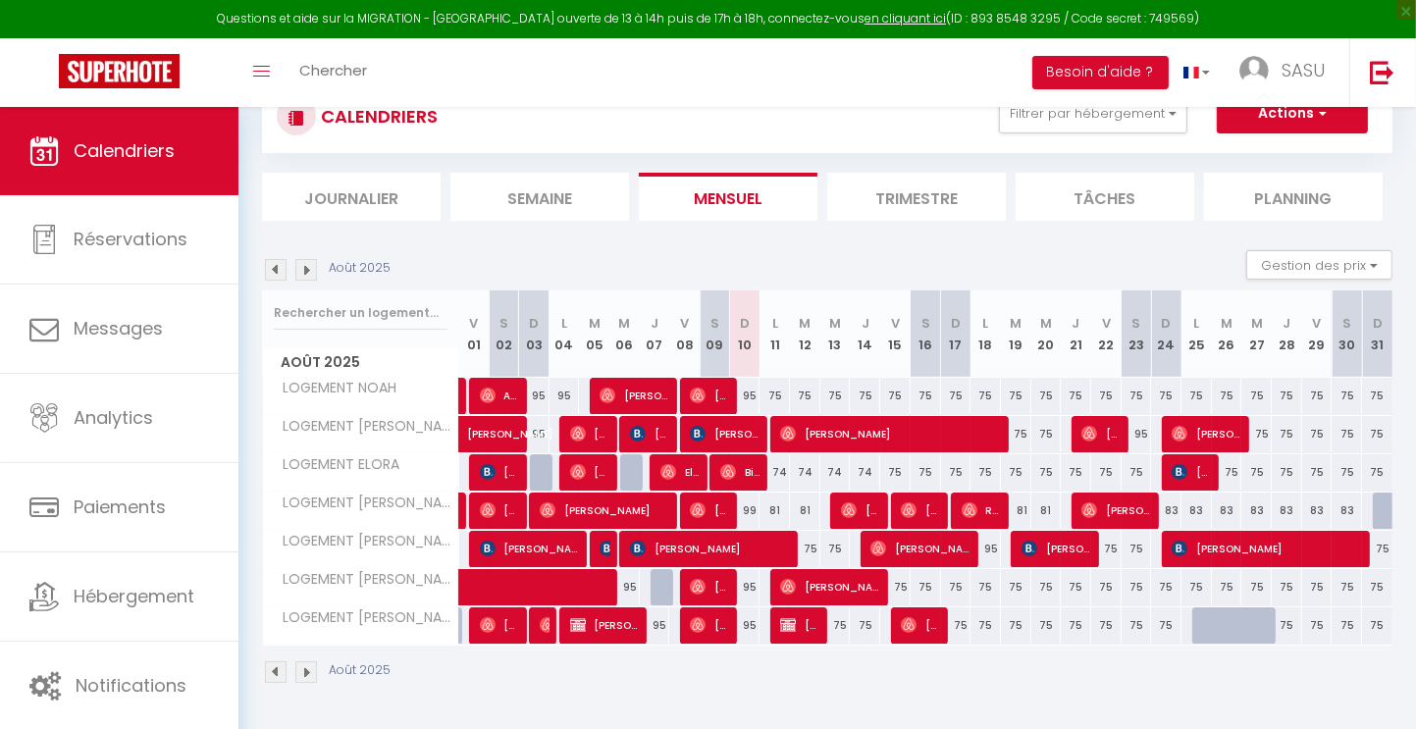
scroll to position [98, 0]
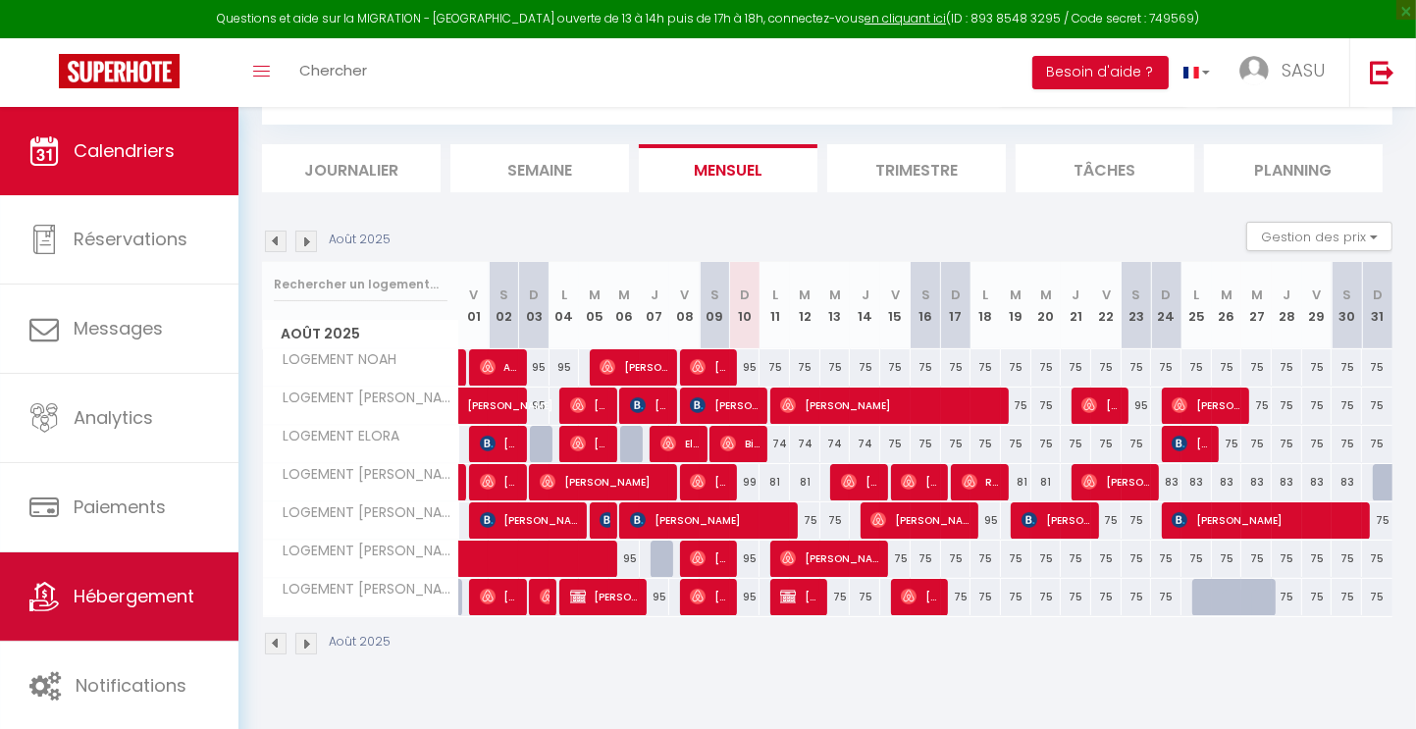
click at [141, 591] on span "Hébergement" at bounding box center [134, 596] width 121 height 25
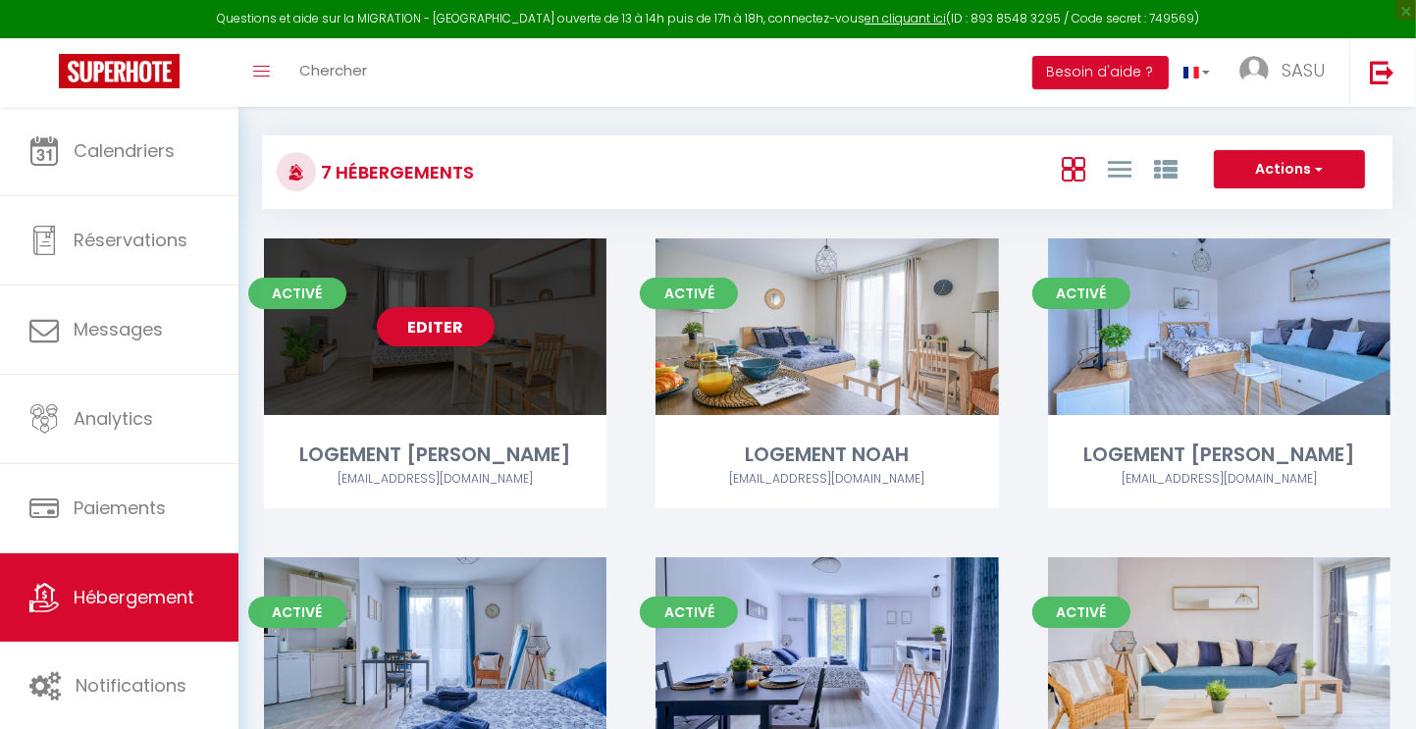
scroll to position [98, 0]
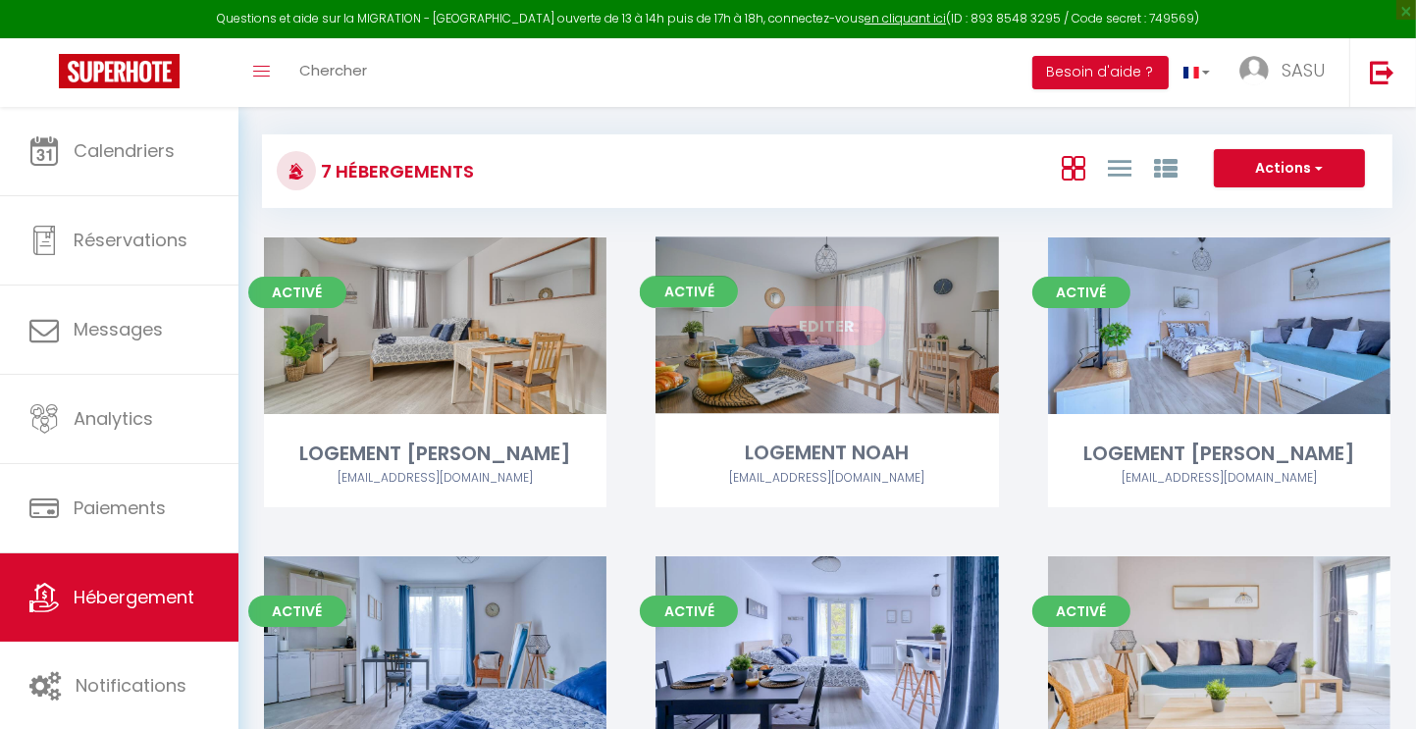
click at [805, 335] on link "Editer" at bounding box center [827, 325] width 118 height 39
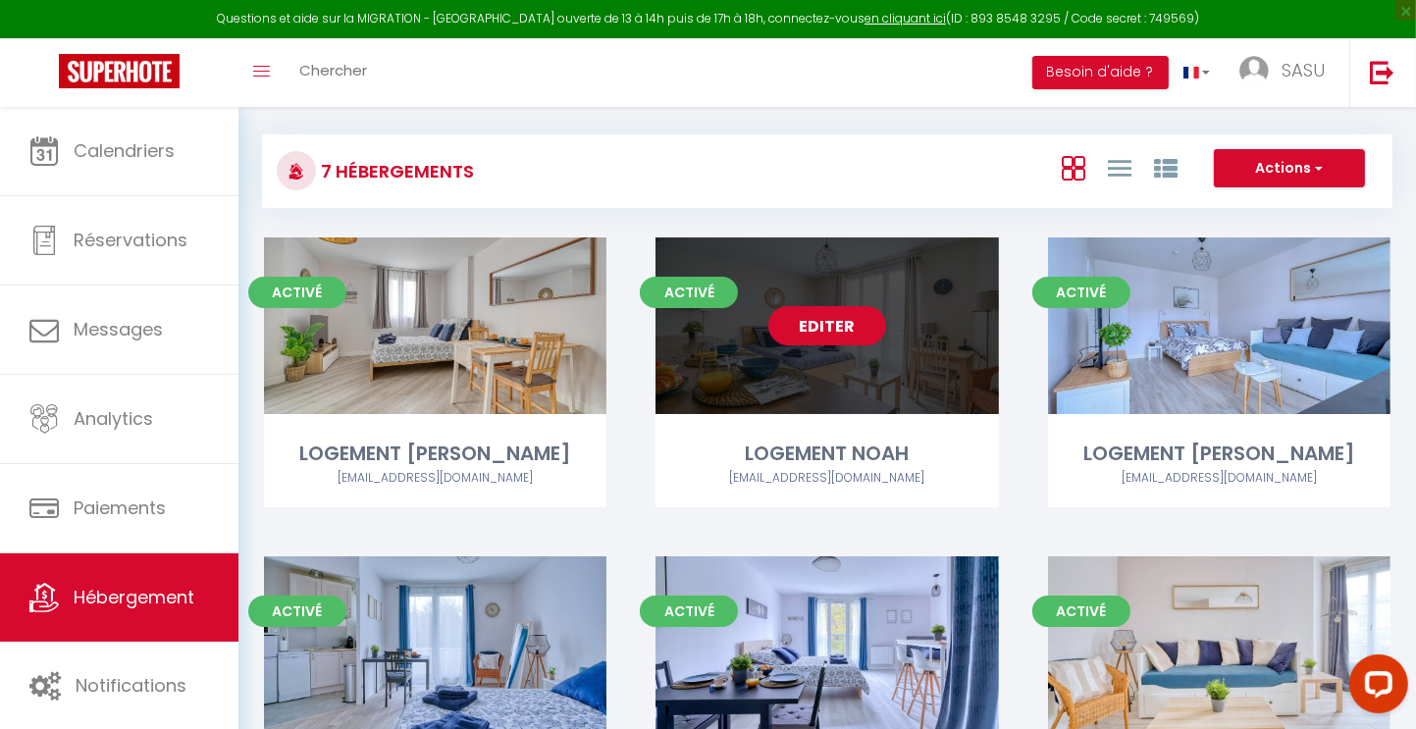
scroll to position [0, 0]
click at [841, 333] on link "Editer" at bounding box center [827, 325] width 118 height 39
select select "3"
select select "2"
select select "1"
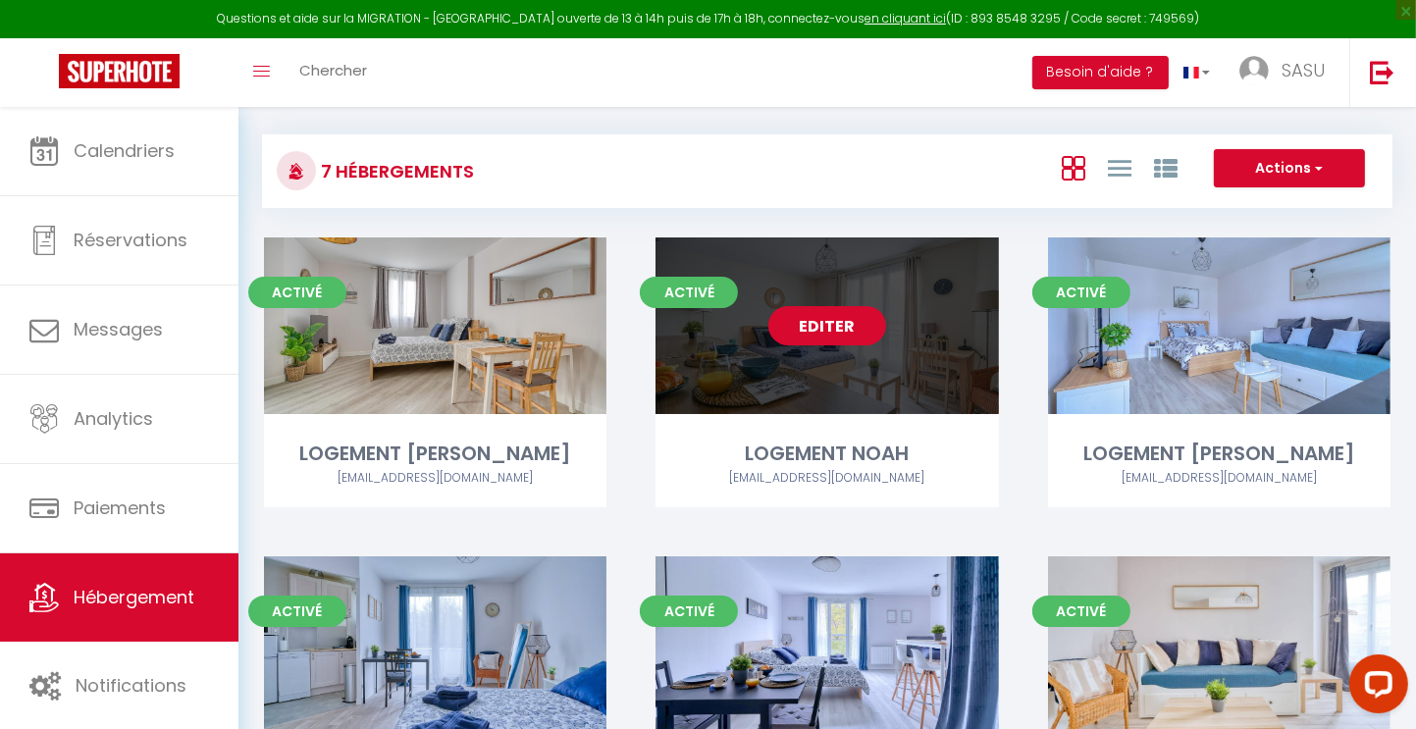
select select "1"
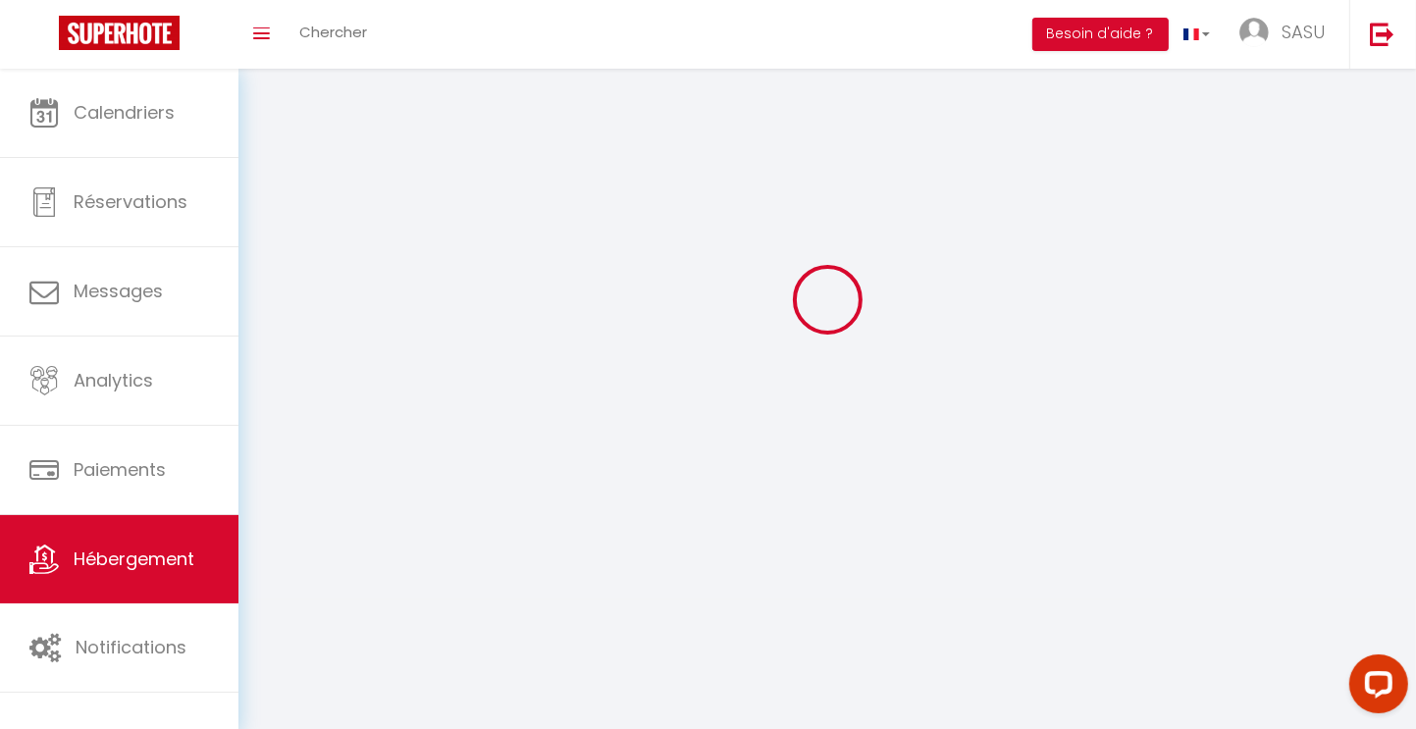
select select
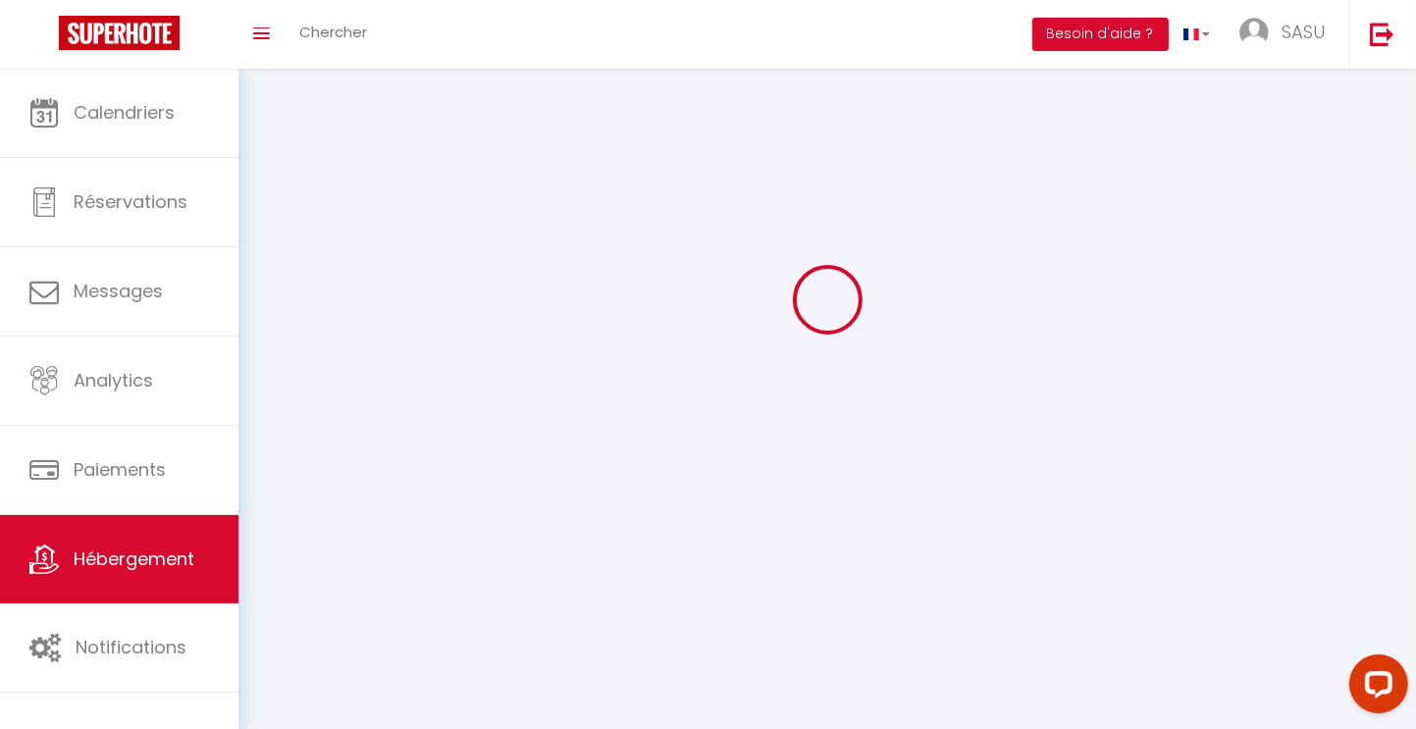
checkbox input "false"
select select
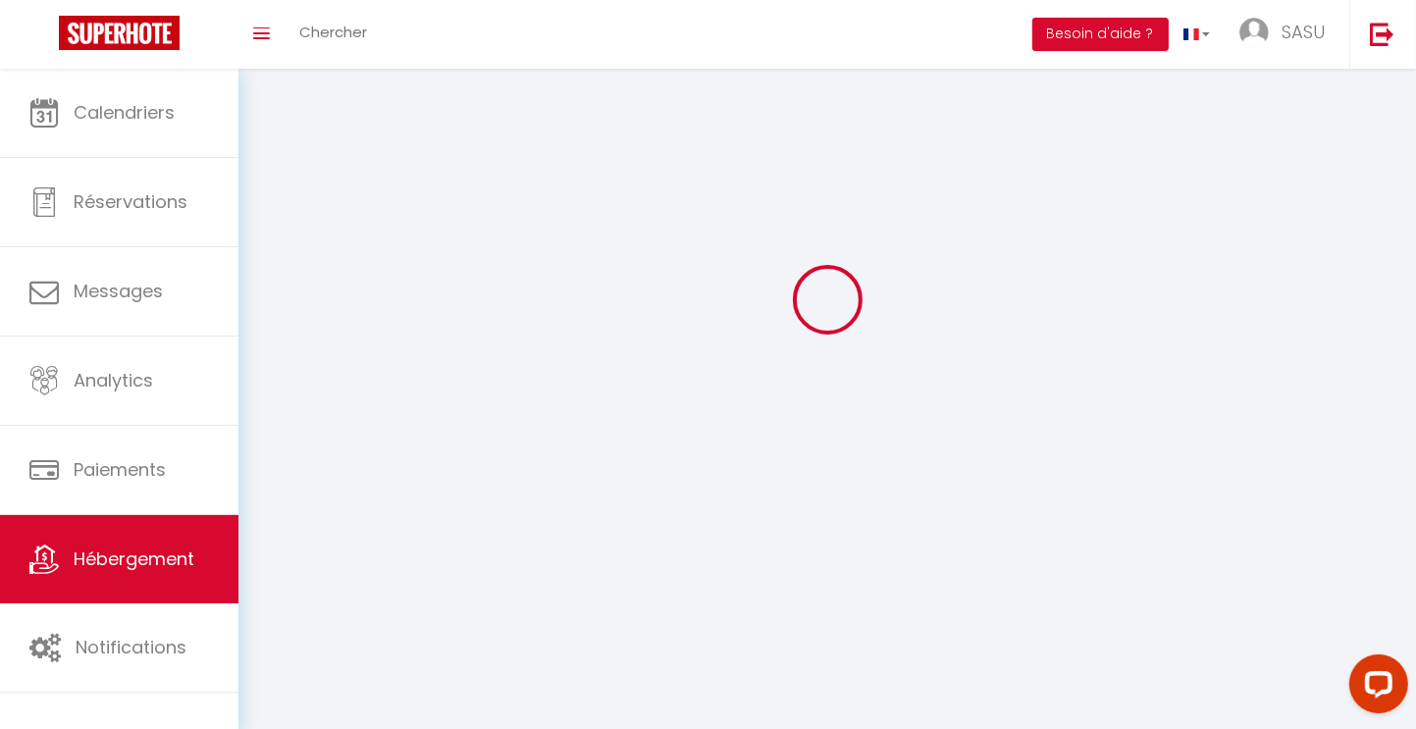
select select
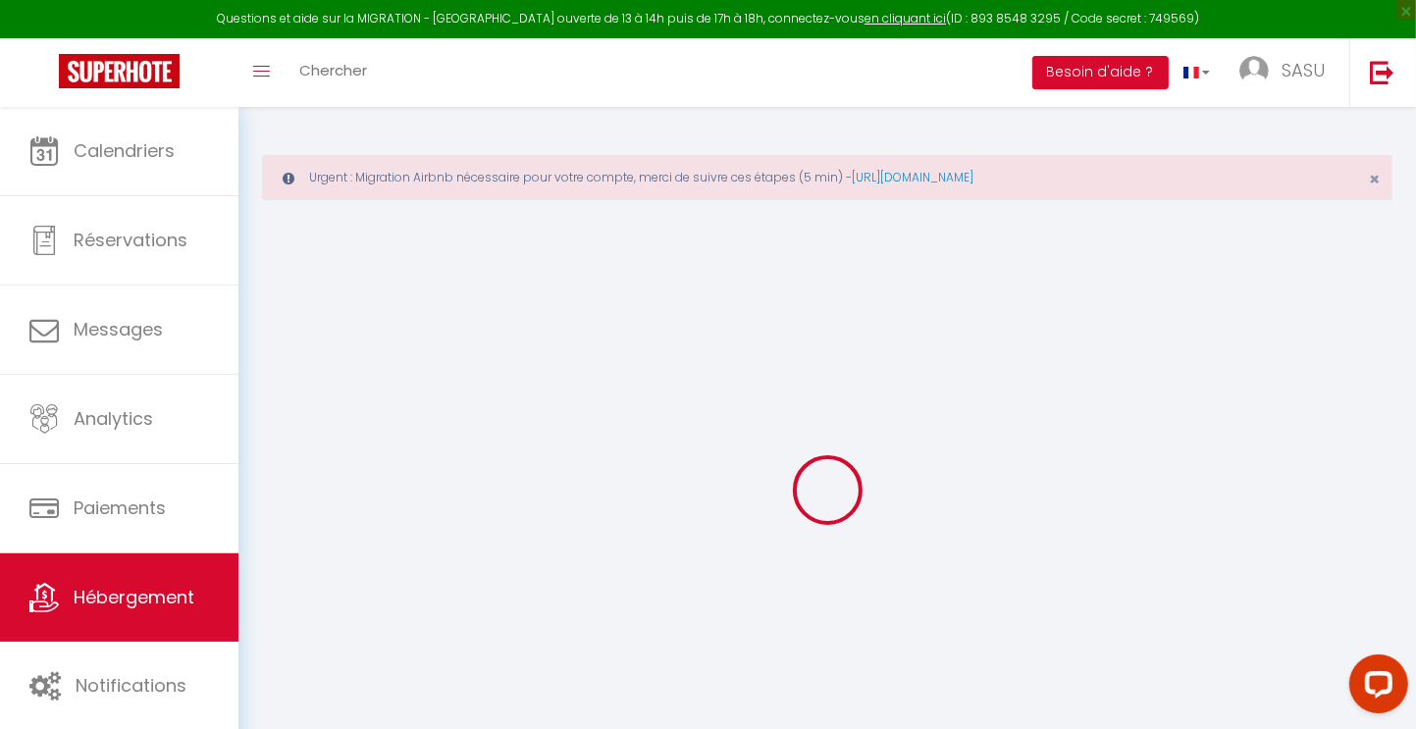
checkbox input "false"
select select "2075-46208523"
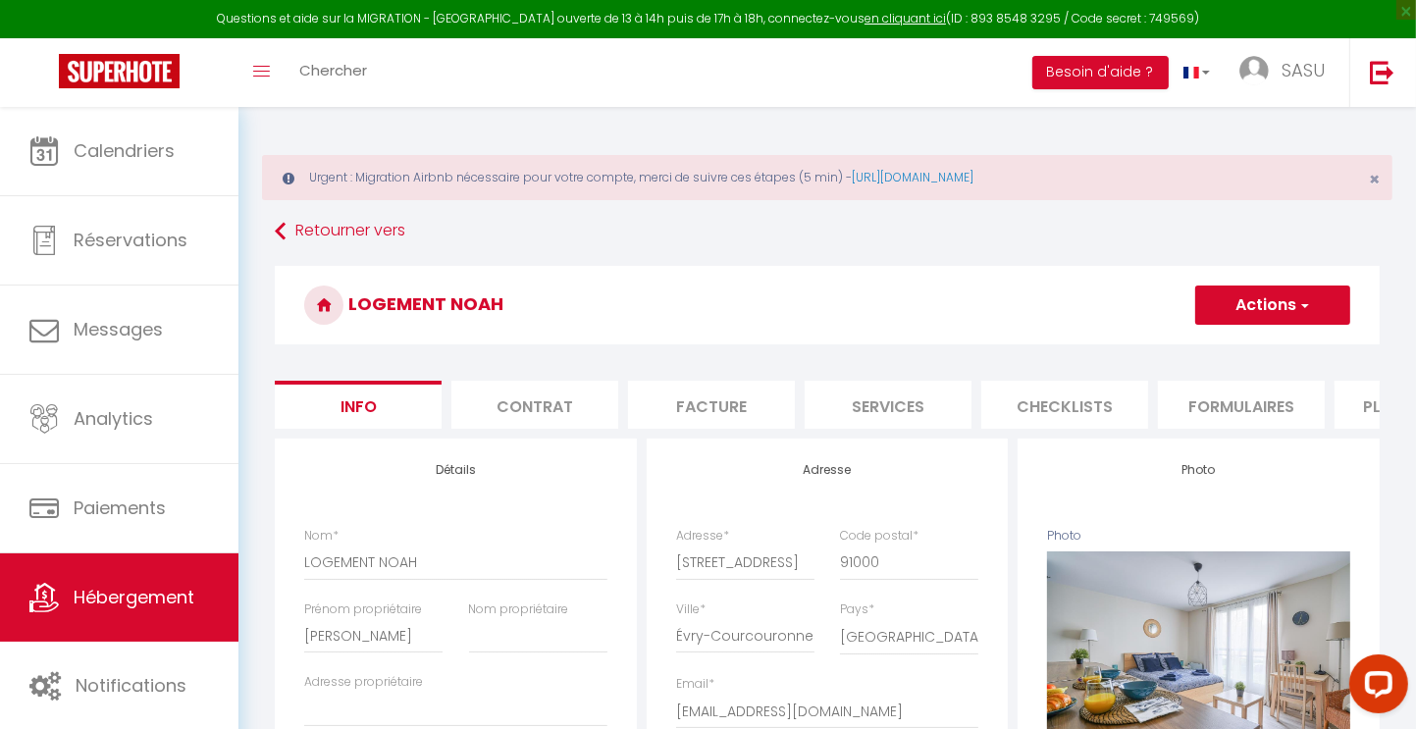
click at [1358, 417] on li "Plateformes" at bounding box center [1418, 405] width 167 height 48
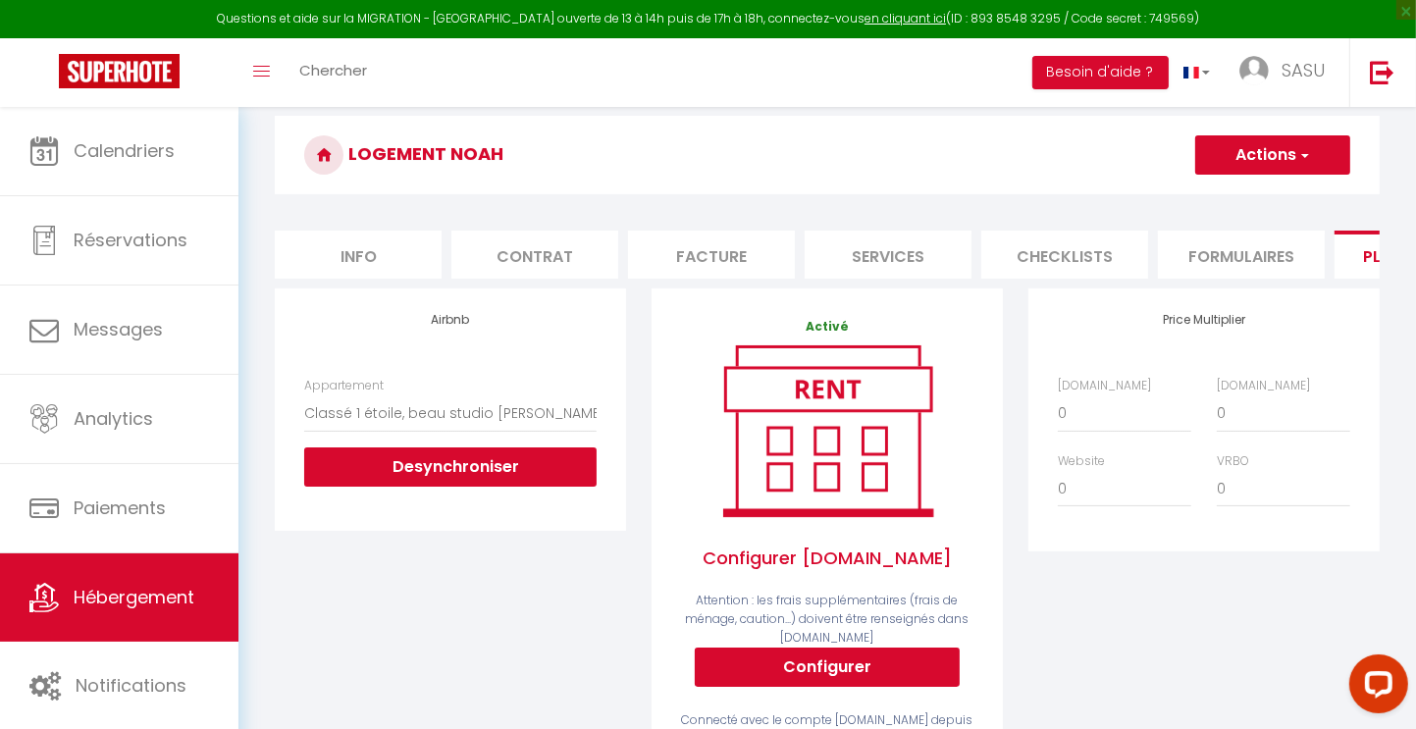
scroll to position [196, 0]
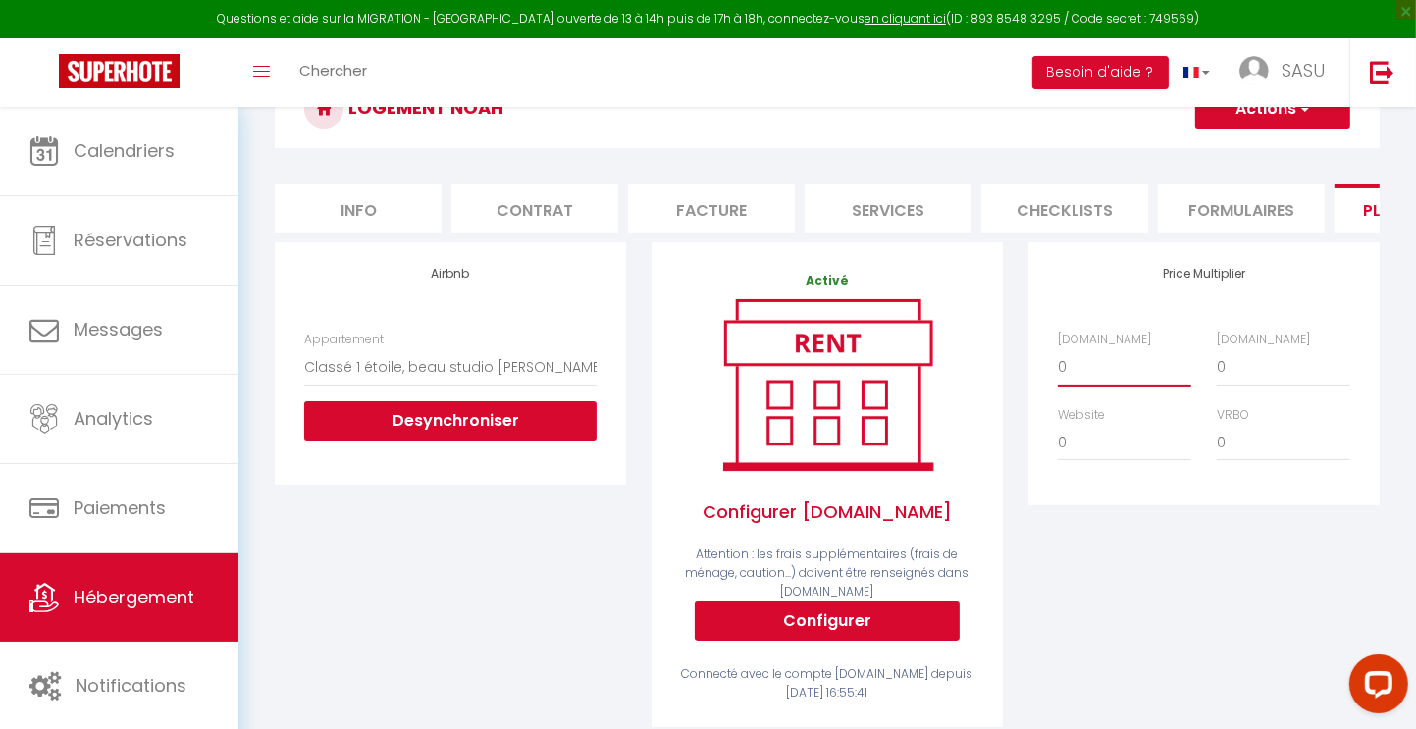
click at [1083, 379] on select "0 + 1 % + 2 % + 3 % + 4 % + 5 % + 6 % + 7 % + 8 % + 9 %" at bounding box center [1124, 366] width 133 height 37
click at [1058, 363] on select "0 + 1 % + 2 % + 3 % + 4 % + 5 % + 6 % + 7 % + 8 % + 9 %" at bounding box center [1124, 366] width 133 height 37
click at [1236, 128] on button "Actions" at bounding box center [1272, 108] width 155 height 39
click at [1230, 148] on link "Enregistrer" at bounding box center [1271, 152] width 155 height 26
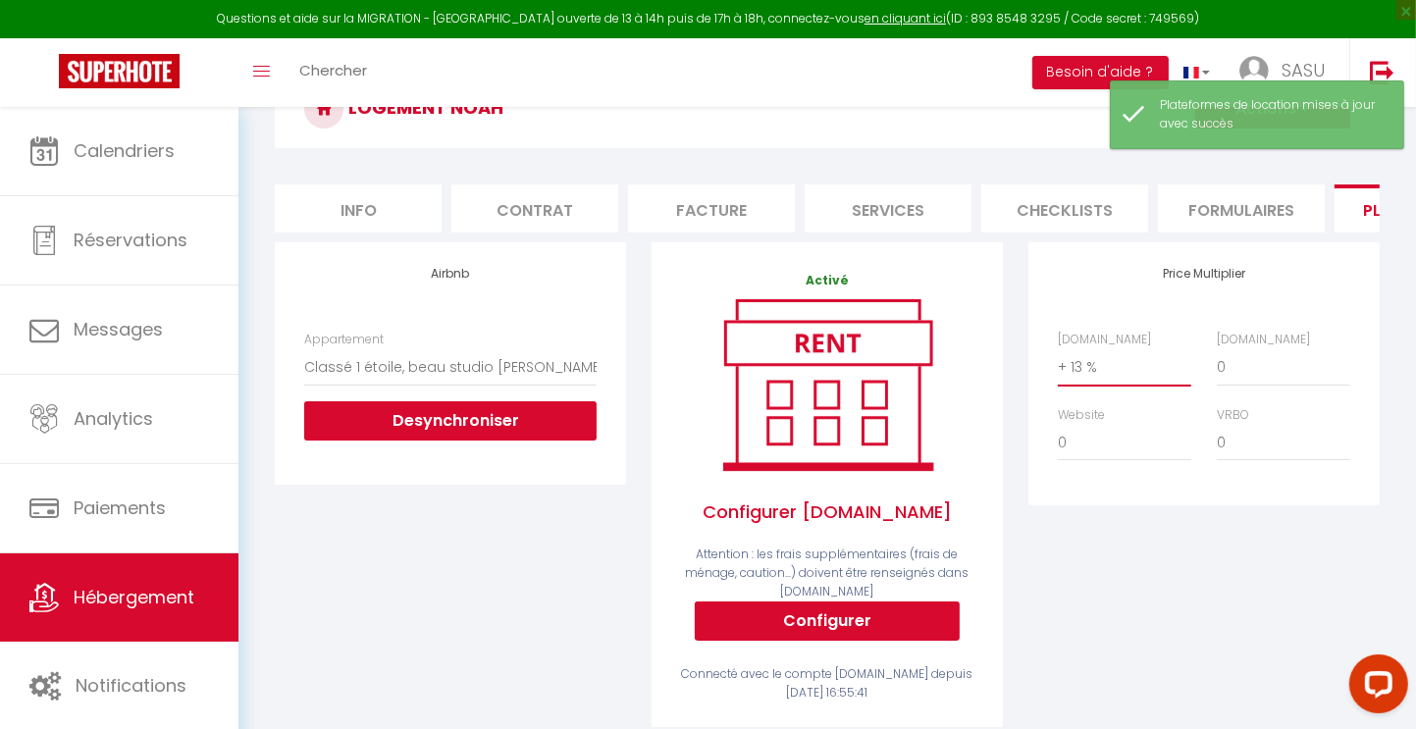
click at [1112, 378] on select "0 + 1 % + 2 % + 3 % + 4 % + 5 % + 6 % + 7 % + 8 % + 9 %" at bounding box center [1124, 366] width 133 height 37
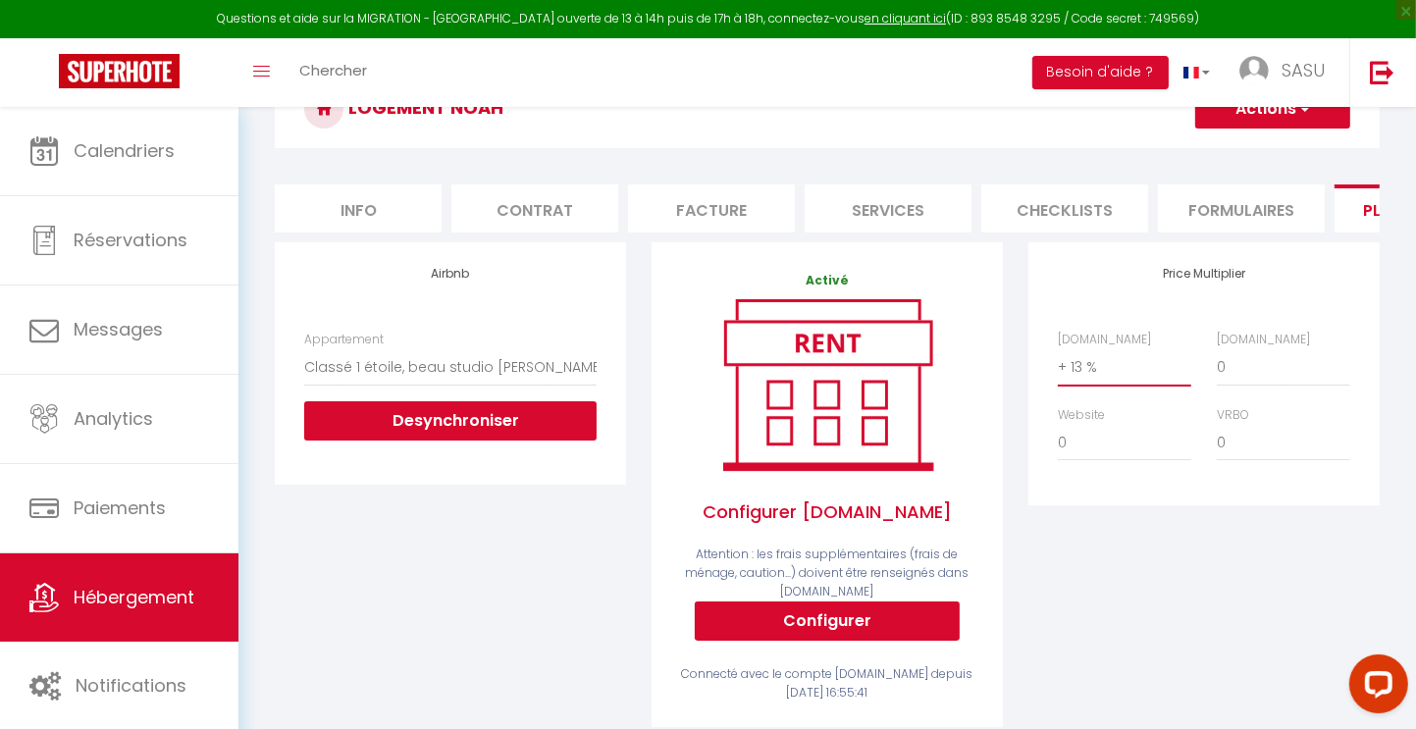
click at [1126, 386] on select "0 + 1 % + 2 % + 3 % + 4 % + 5 % + 6 % + 7 % + 8 % + 9 %" at bounding box center [1124, 366] width 133 height 37
select select "0"
click at [1058, 363] on select "0 + 1 % + 2 % + 3 % + 4 % + 5 % + 6 % + 7 % + 8 % + 9 %" at bounding box center [1124, 366] width 133 height 37
click at [1232, 116] on button "Actions" at bounding box center [1272, 108] width 155 height 39
click at [1232, 145] on link "Enregistrer" at bounding box center [1271, 152] width 155 height 26
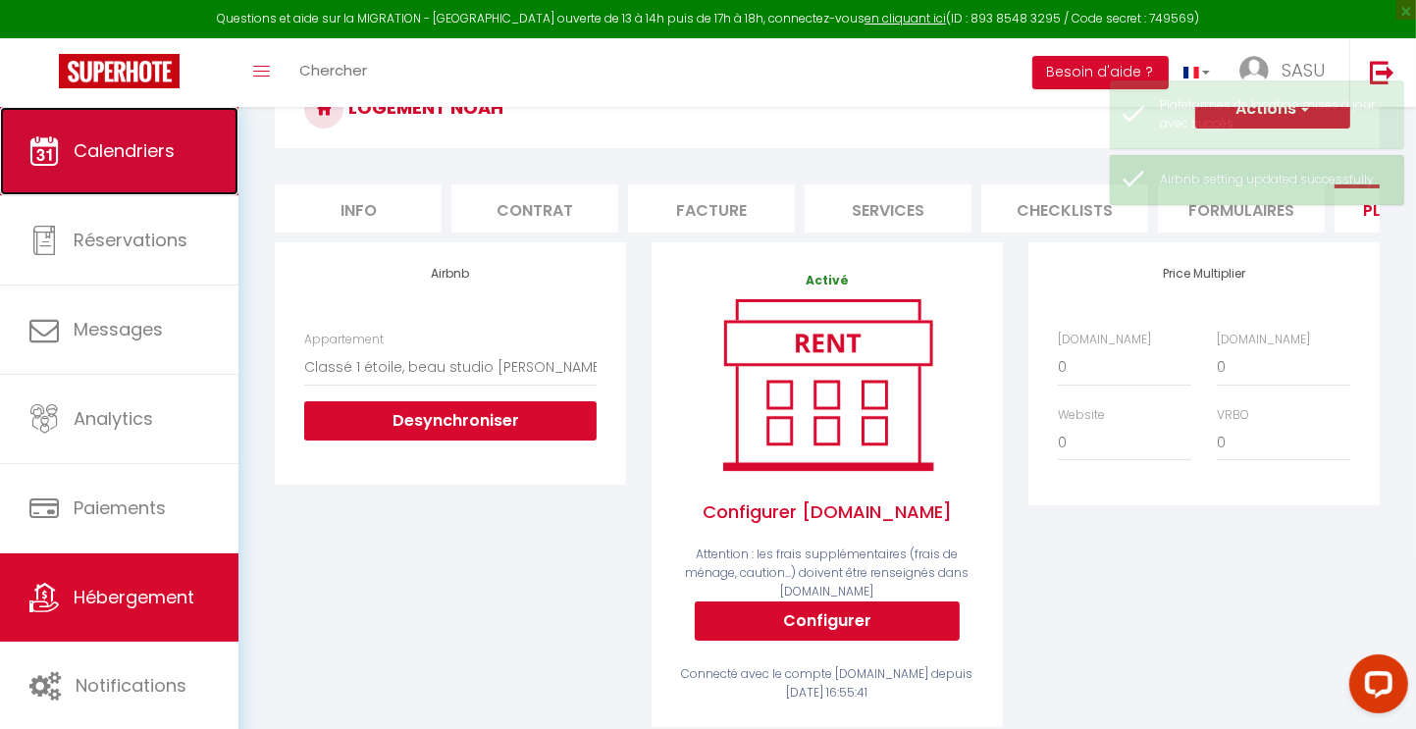
click at [114, 149] on span "Calendriers" at bounding box center [124, 150] width 101 height 25
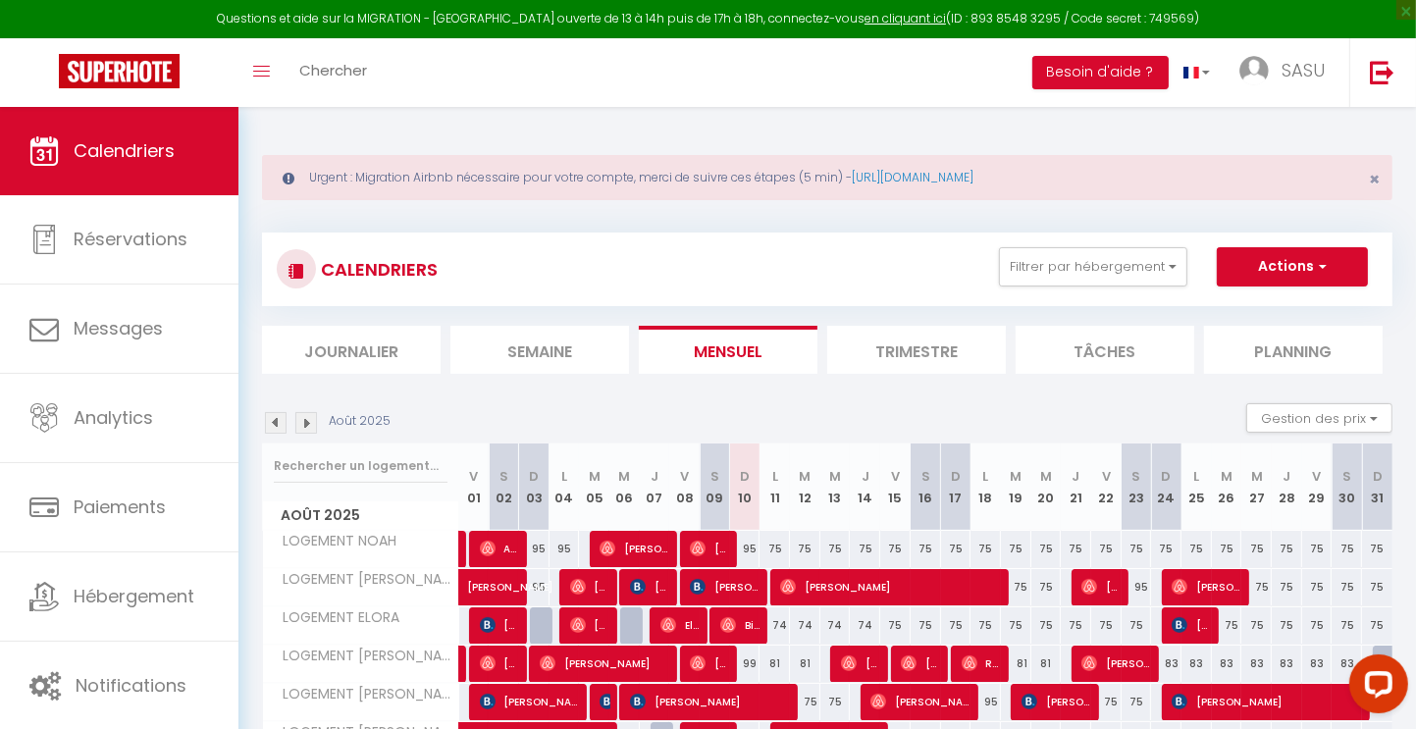
click at [753, 544] on div "95" at bounding box center [745, 549] width 30 height 36
type input "95"
type input "Dim 10 Août 2025"
type input "Lun 11 Août 2025"
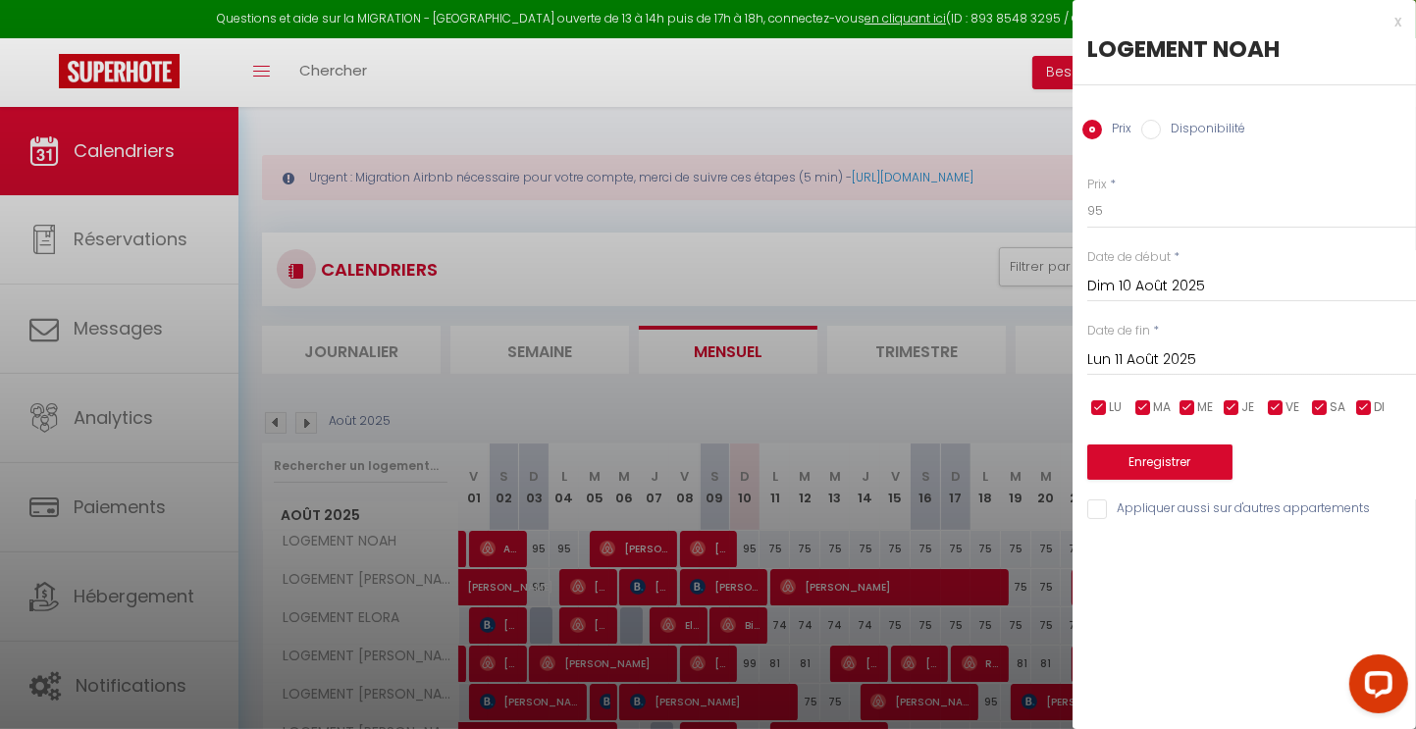
click at [1158, 137] on input "Disponibilité" at bounding box center [1151, 130] width 20 height 20
radio input "true"
radio input "false"
click at [1115, 469] on button "Enregistrer" at bounding box center [1159, 463] width 145 height 35
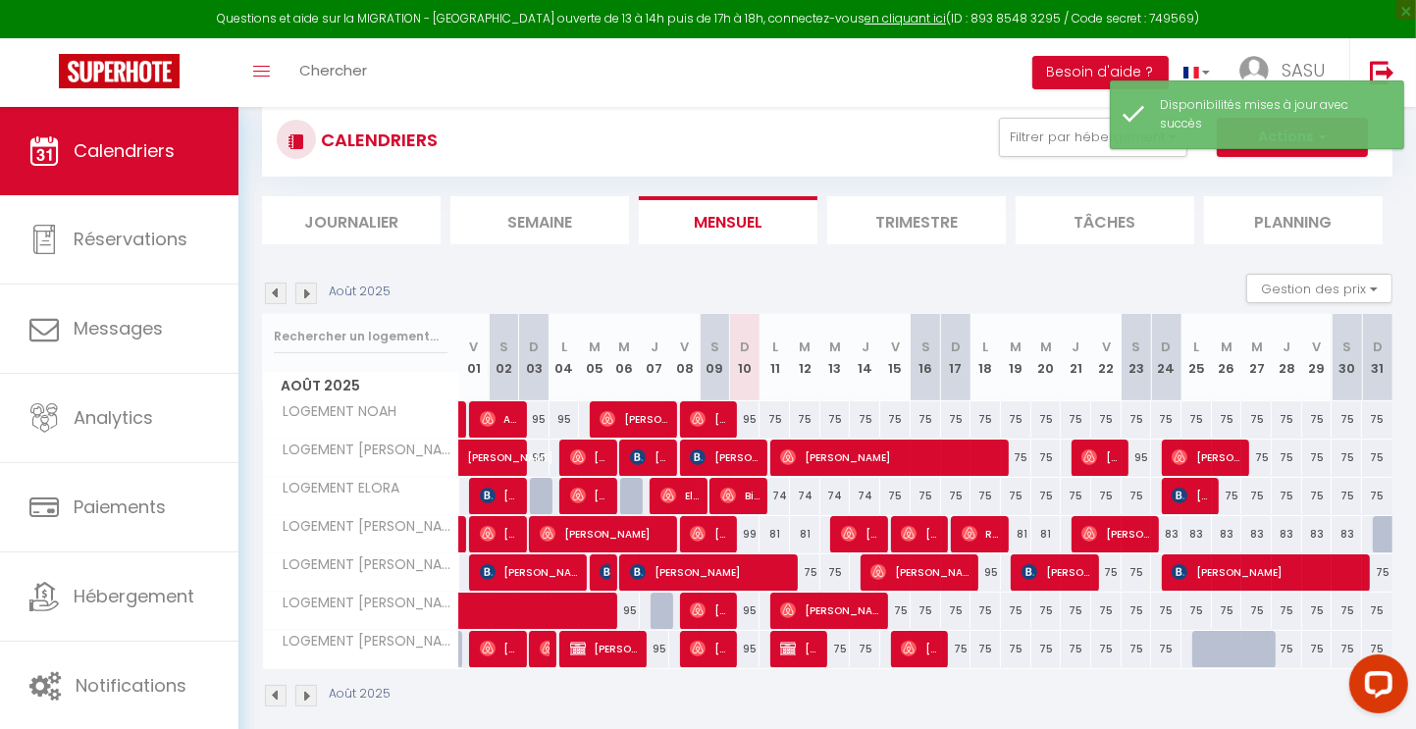
scroll to position [147, 0]
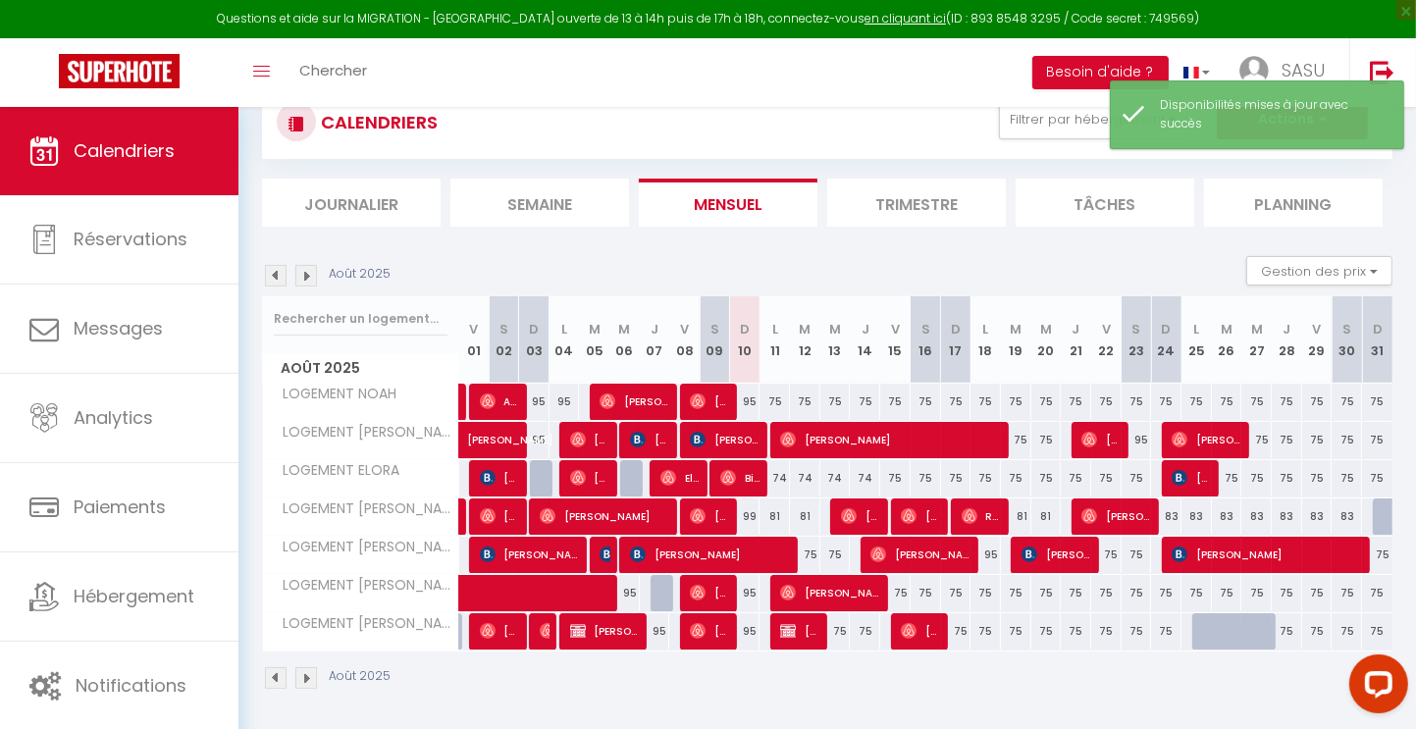
click at [751, 512] on div "99" at bounding box center [745, 516] width 30 height 36
select select "1"
type input "Dim 10 Août 2025"
type input "Lun 11 Août 2025"
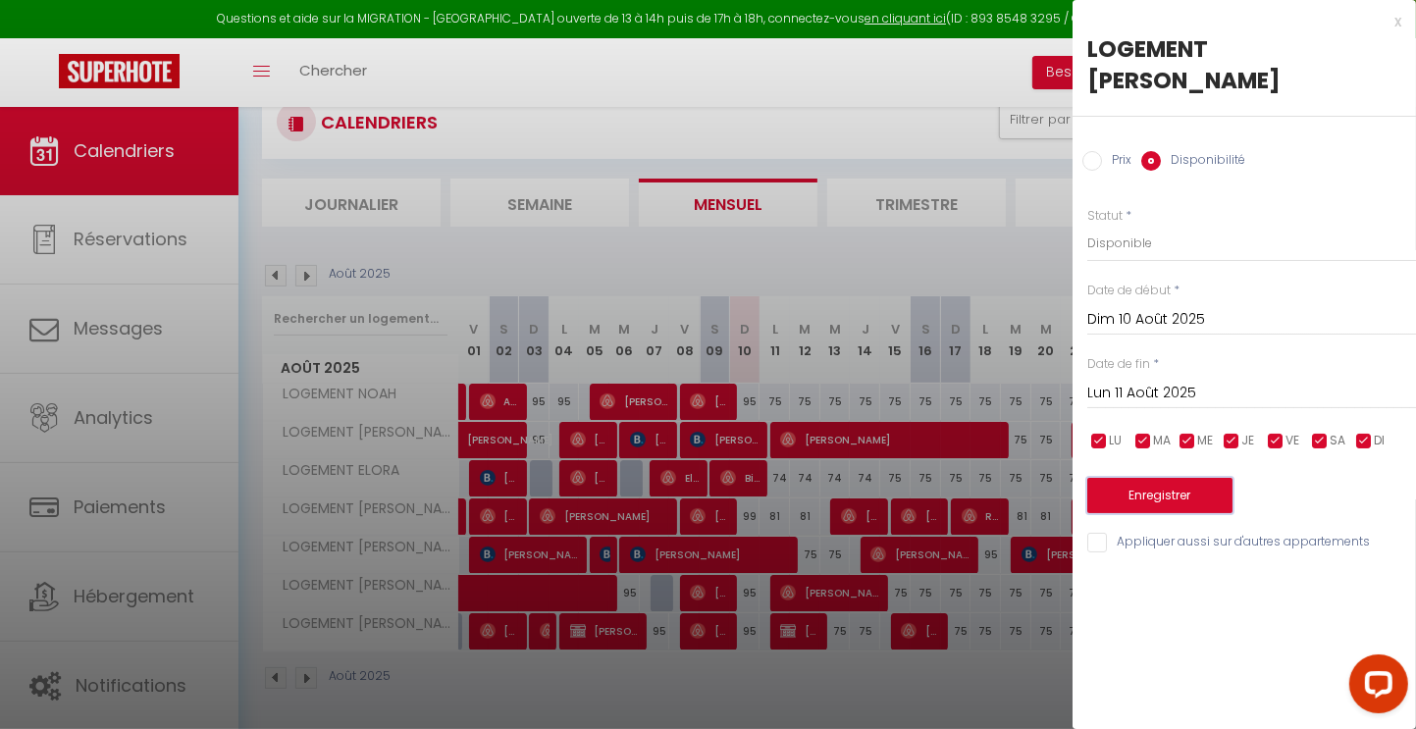
click at [1158, 478] on button "Enregistrer" at bounding box center [1159, 495] width 145 height 35
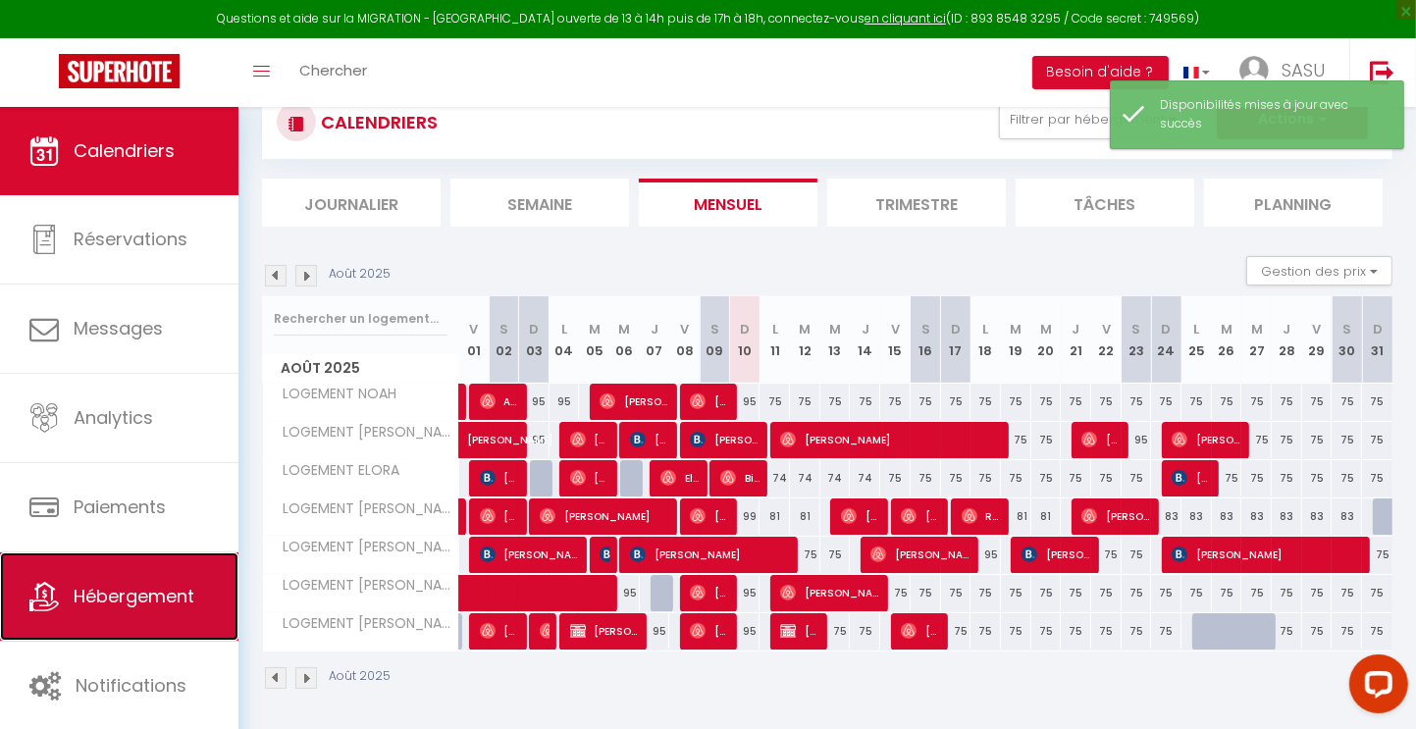
click at [155, 611] on link "Hébergement" at bounding box center [119, 596] width 238 height 88
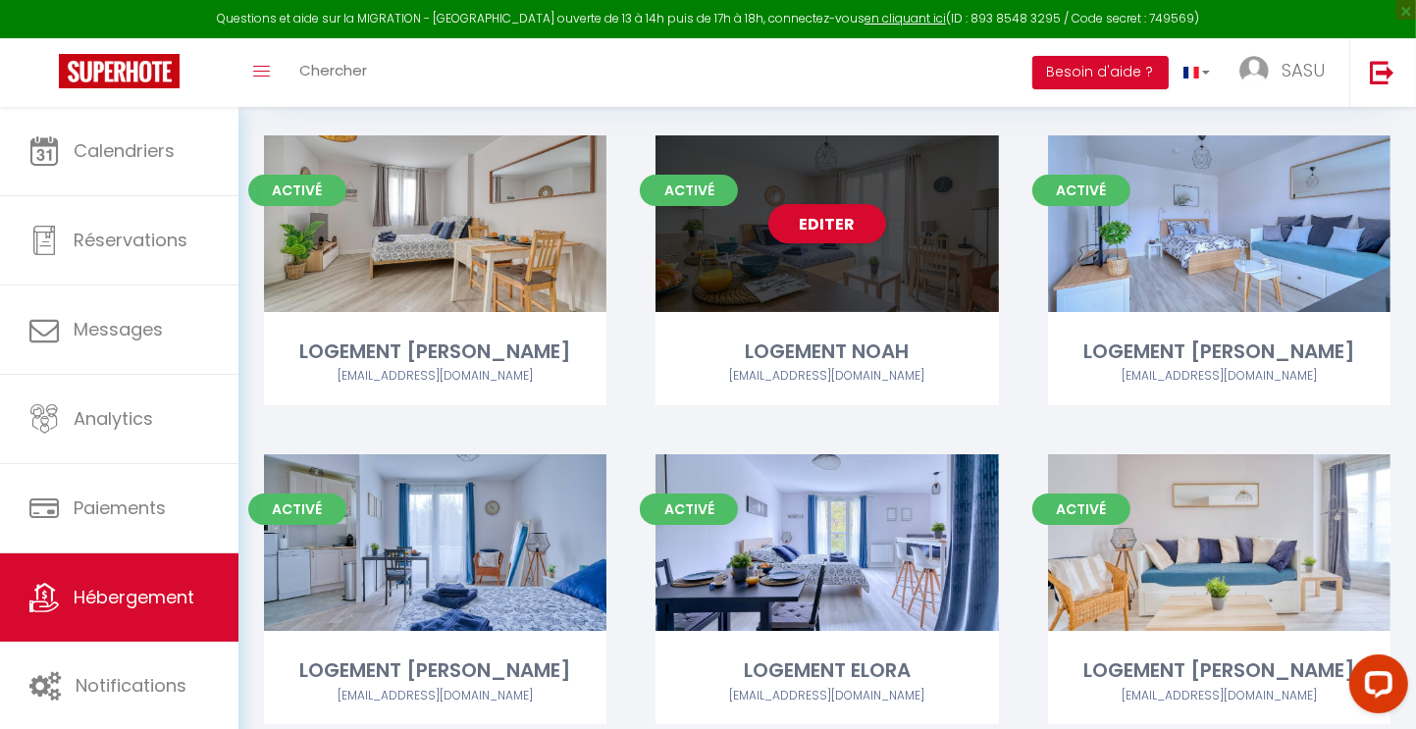
scroll to position [294, 0]
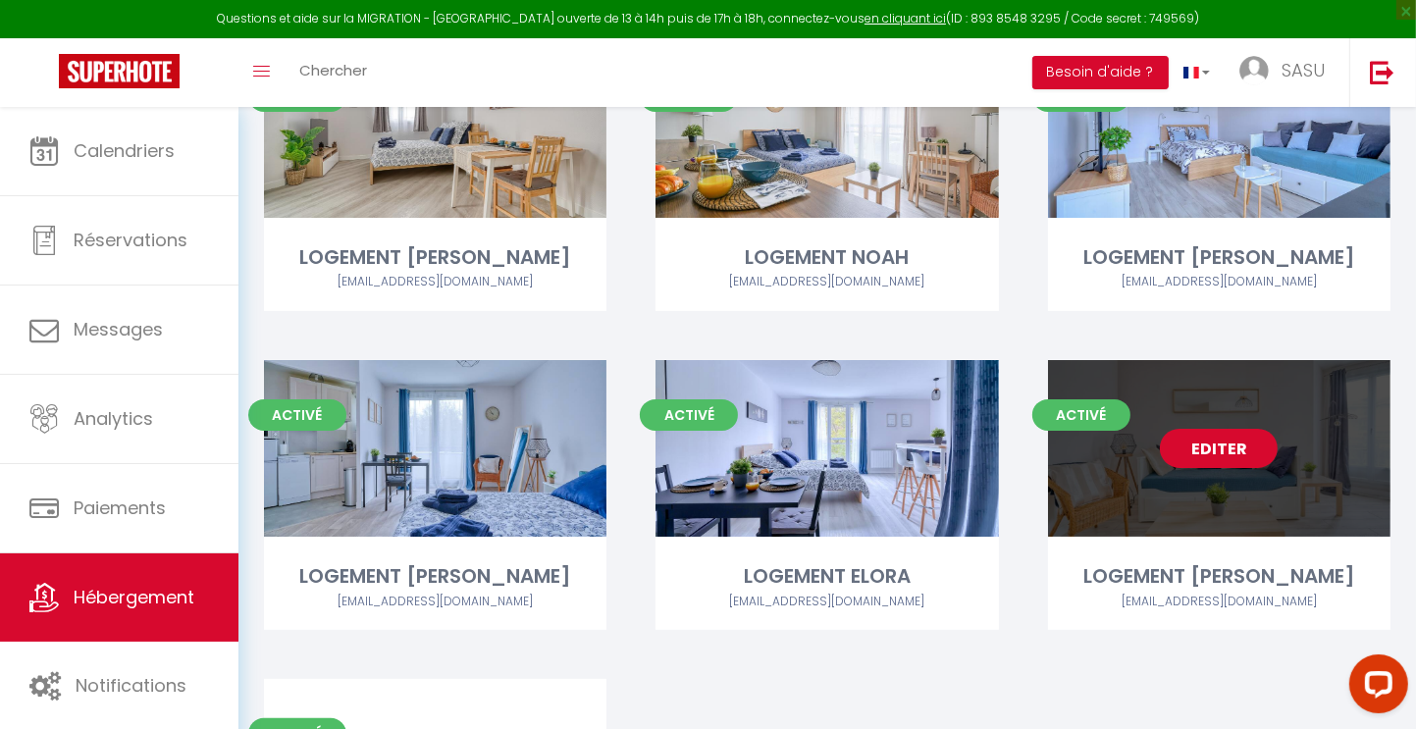
click at [1193, 451] on link "Editer" at bounding box center [1219, 448] width 118 height 39
select select "3"
select select "2"
select select "1"
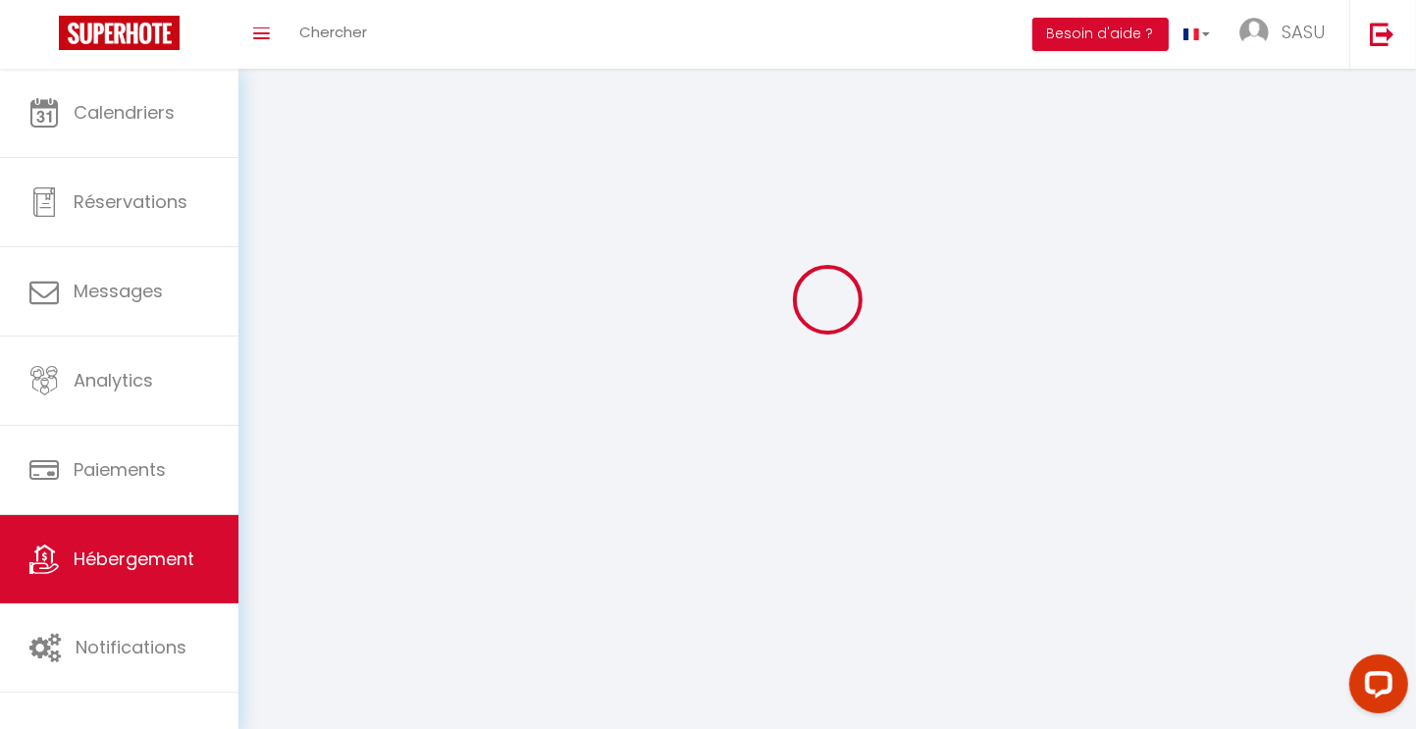
select select
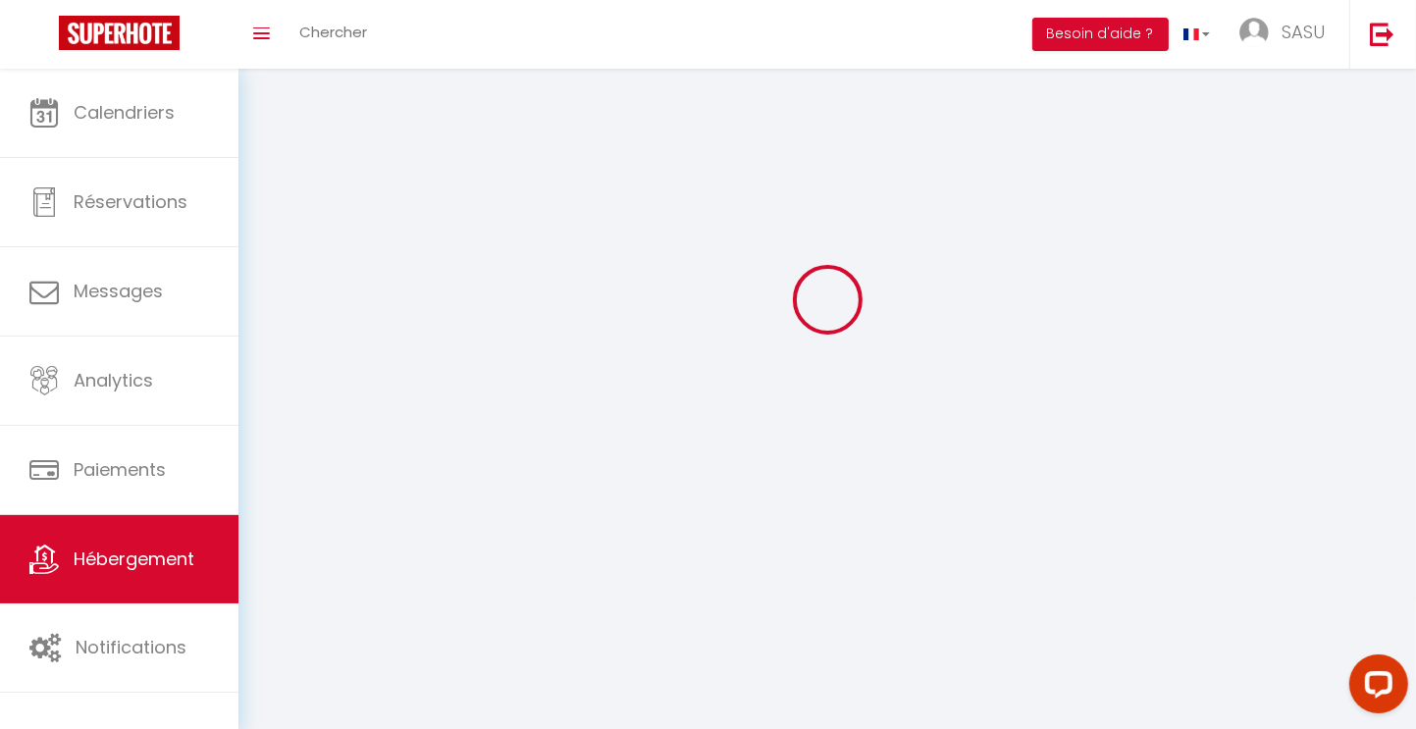
checkbox input "false"
select select
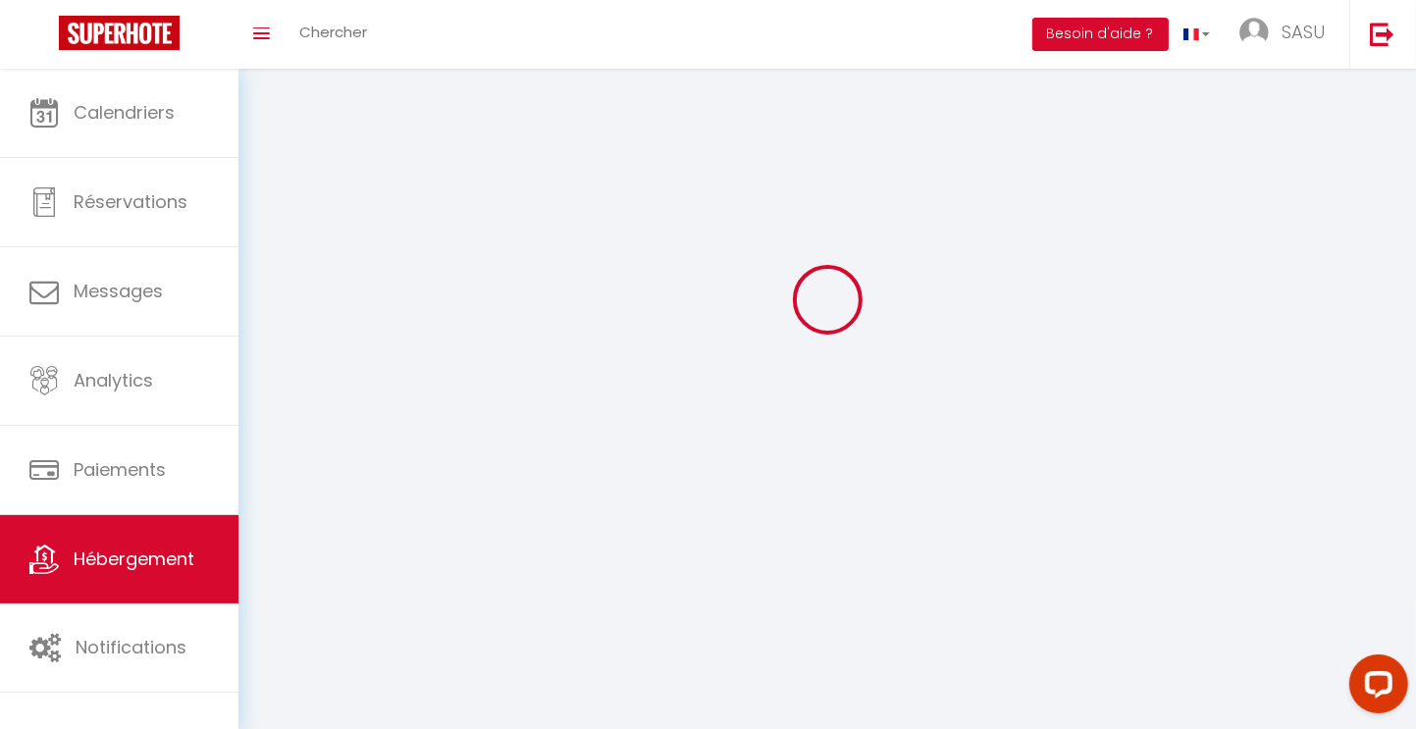
select select
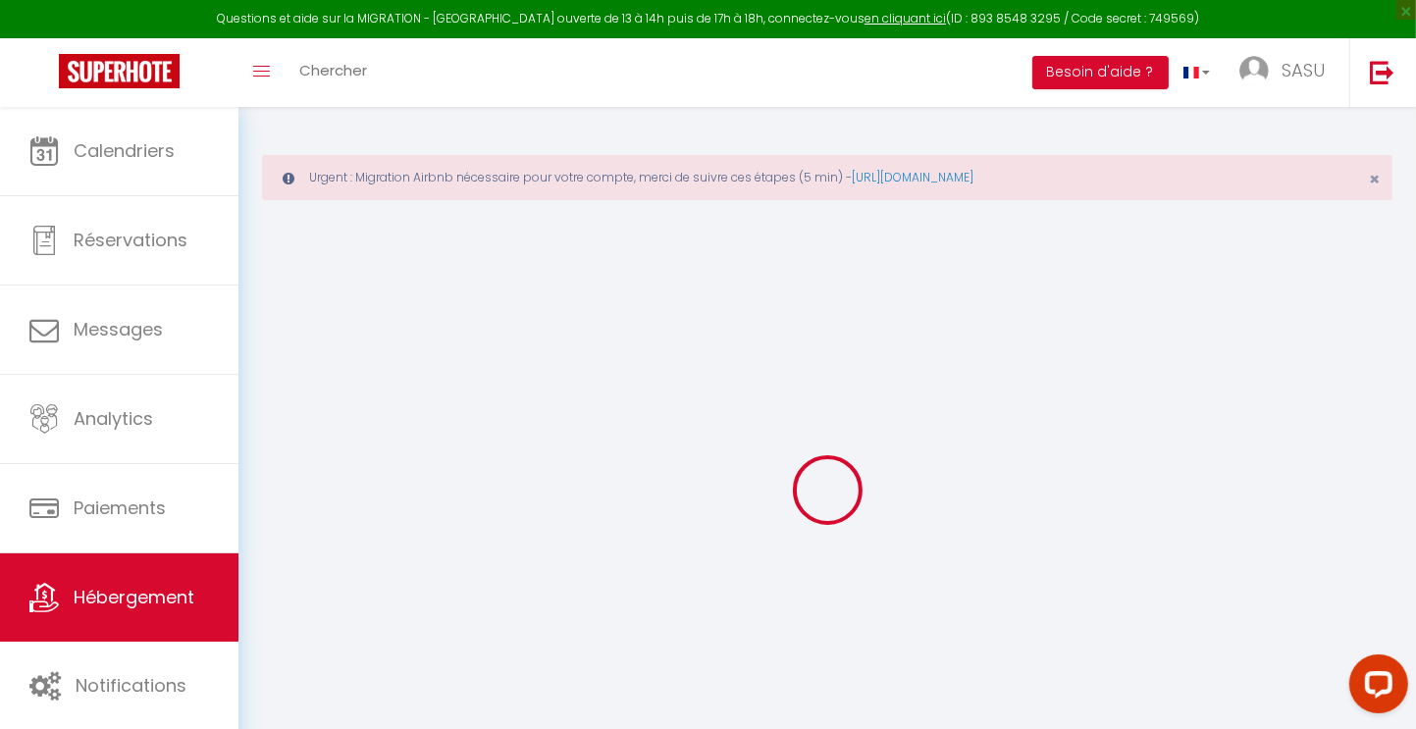
checkbox input "false"
select select "2075-780167422913060353"
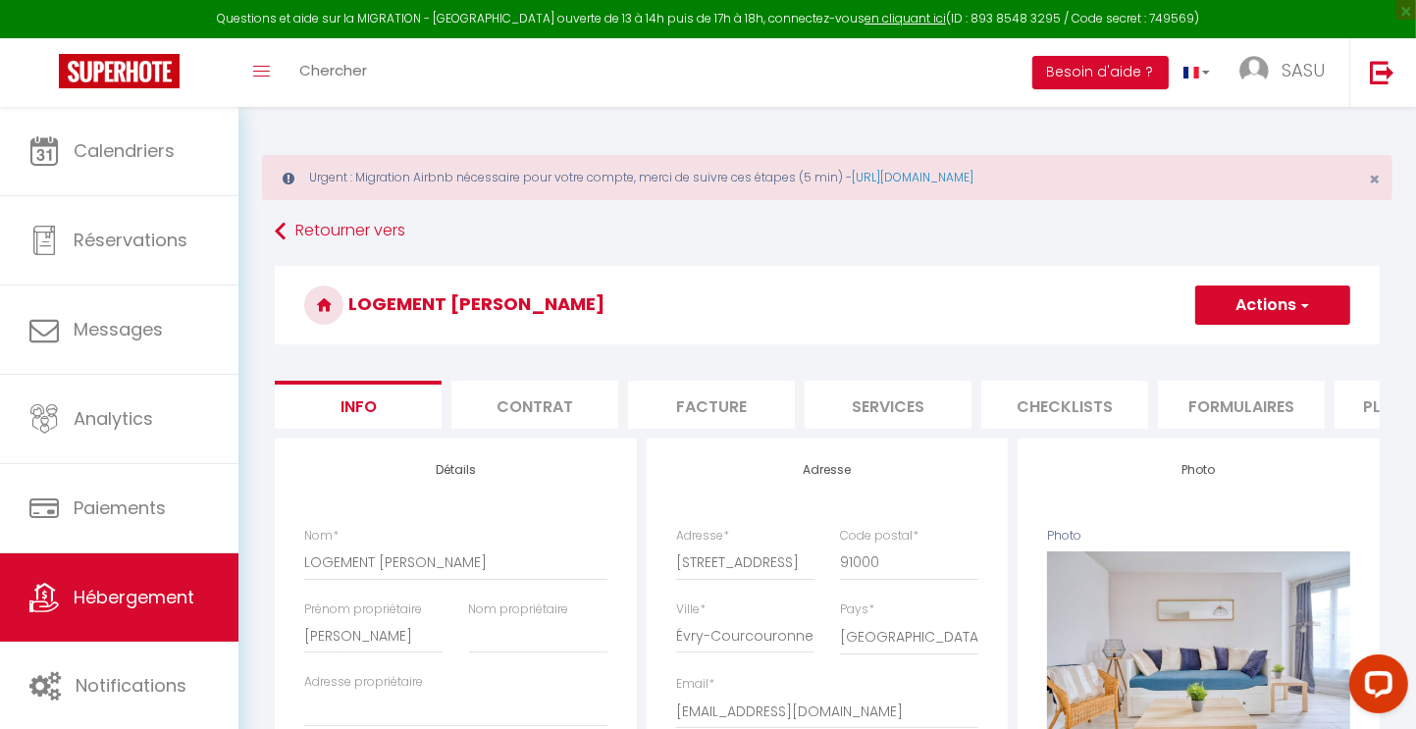
click at [1369, 410] on li "Plateformes" at bounding box center [1418, 405] width 167 height 48
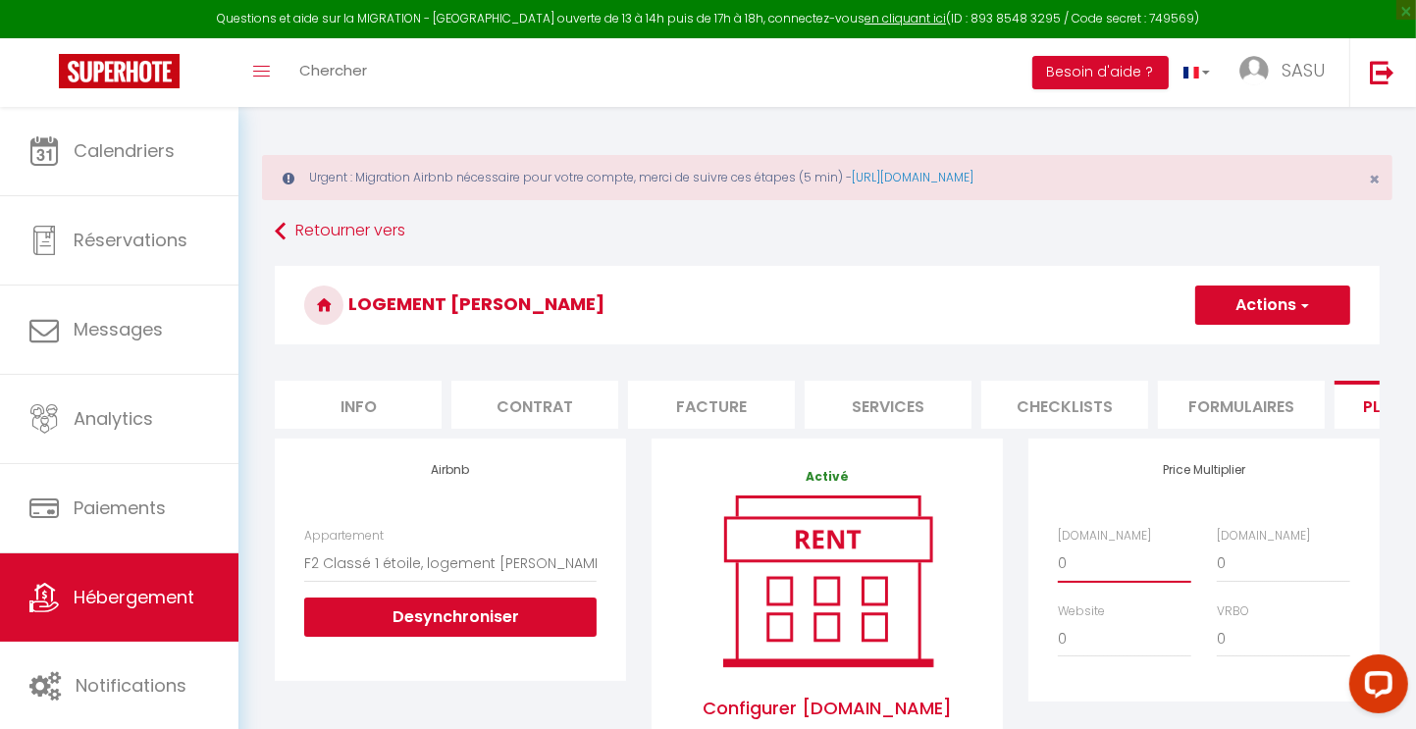
click at [1070, 576] on select "0 + 1 % + 2 % + 3 % + 4 % + 5 % + 6 % + 7 % + 8 % + 9 %" at bounding box center [1124, 563] width 133 height 37
click at [1058, 559] on select "0 + 1 % + 2 % + 3 % + 4 % + 5 % + 6 % + 7 % + 8 % + 9 %" at bounding box center [1124, 563] width 133 height 37
click at [1243, 314] on button "Actions" at bounding box center [1272, 305] width 155 height 39
click at [1229, 348] on link "Enregistrer" at bounding box center [1271, 349] width 155 height 26
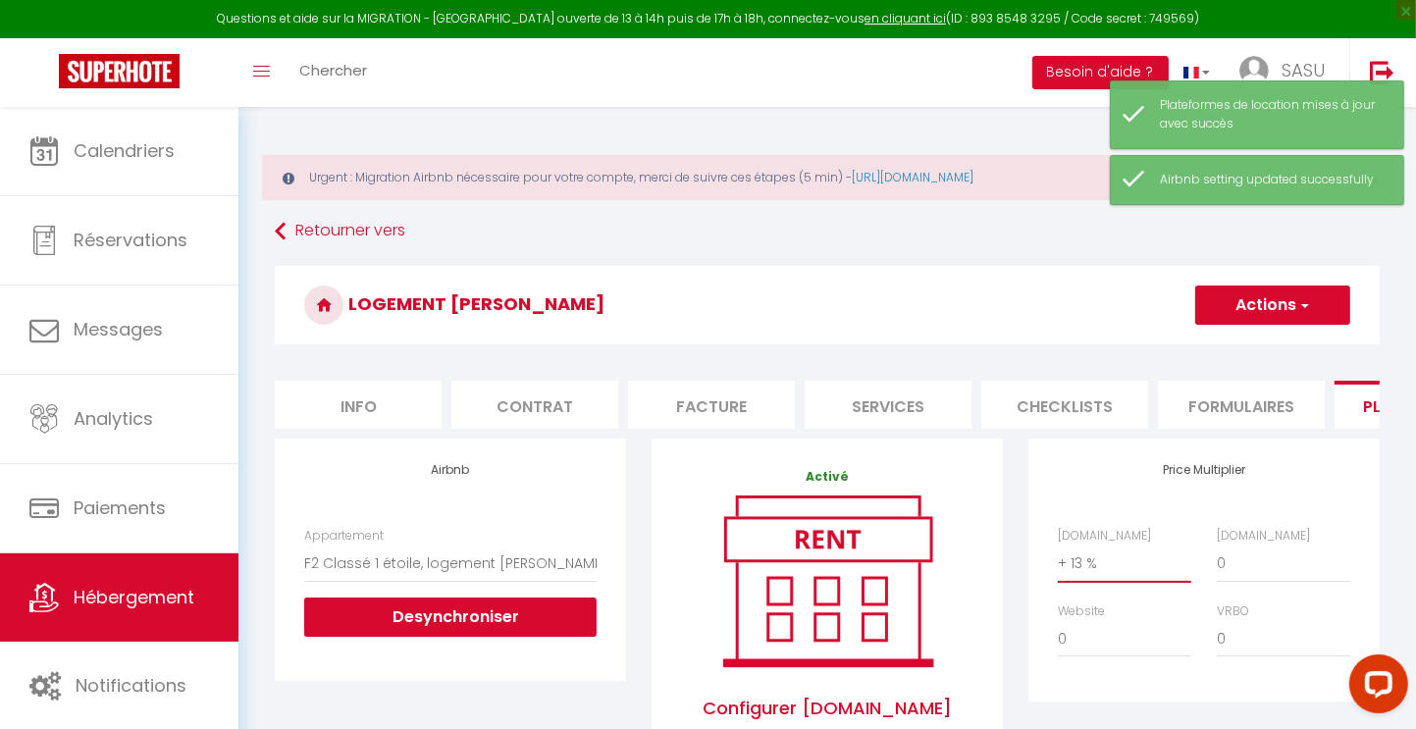
click at [1104, 579] on select "0 + 1 % + 2 % + 3 % + 4 % + 5 % + 6 % + 7 % + 8 % + 9 %" at bounding box center [1124, 563] width 133 height 37
select select "0"
click at [1058, 559] on select "0 + 1 % + 2 % + 3 % + 4 % + 5 % + 6 % + 7 % + 8 % + 9 %" at bounding box center [1124, 563] width 133 height 37
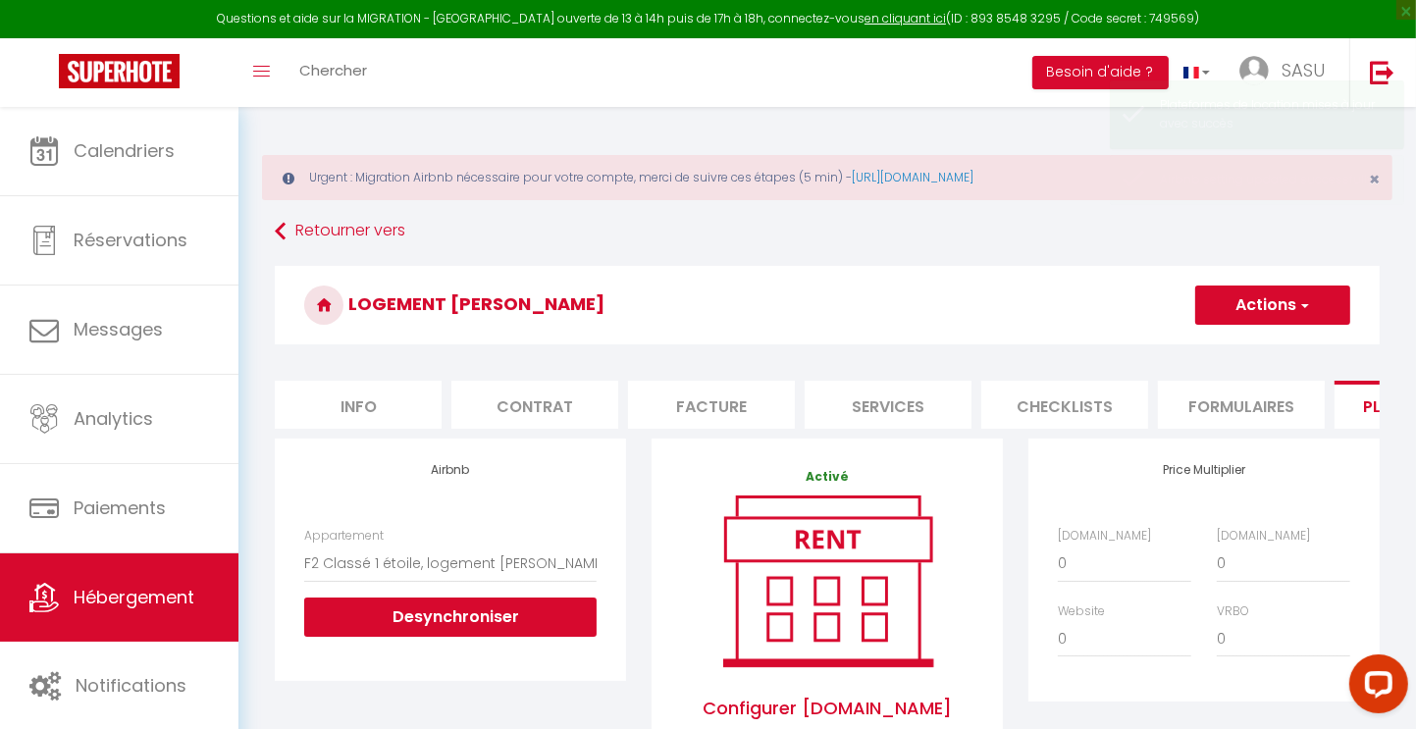
click at [1279, 293] on button "Actions" at bounding box center [1272, 305] width 155 height 39
click at [1238, 346] on link "Enregistrer" at bounding box center [1271, 349] width 155 height 26
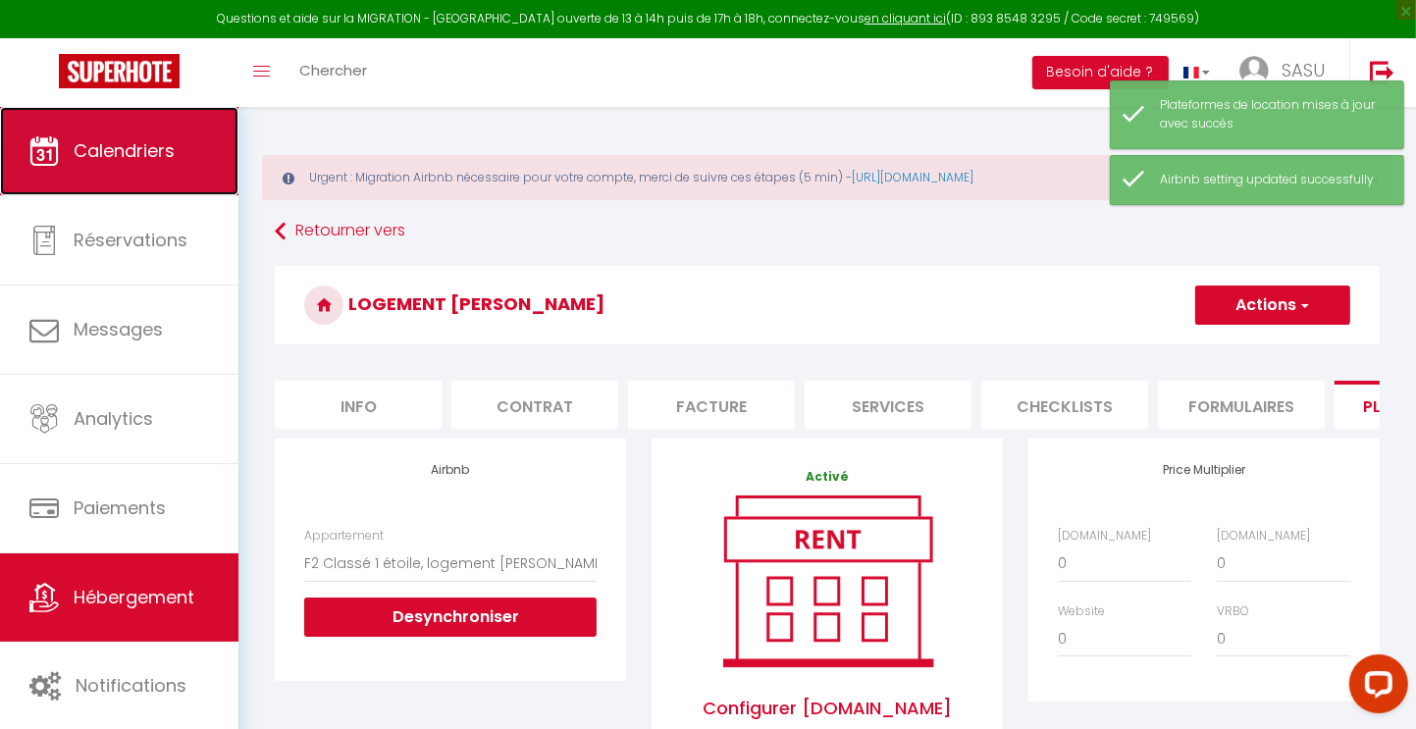
click at [133, 152] on span "Calendriers" at bounding box center [124, 150] width 101 height 25
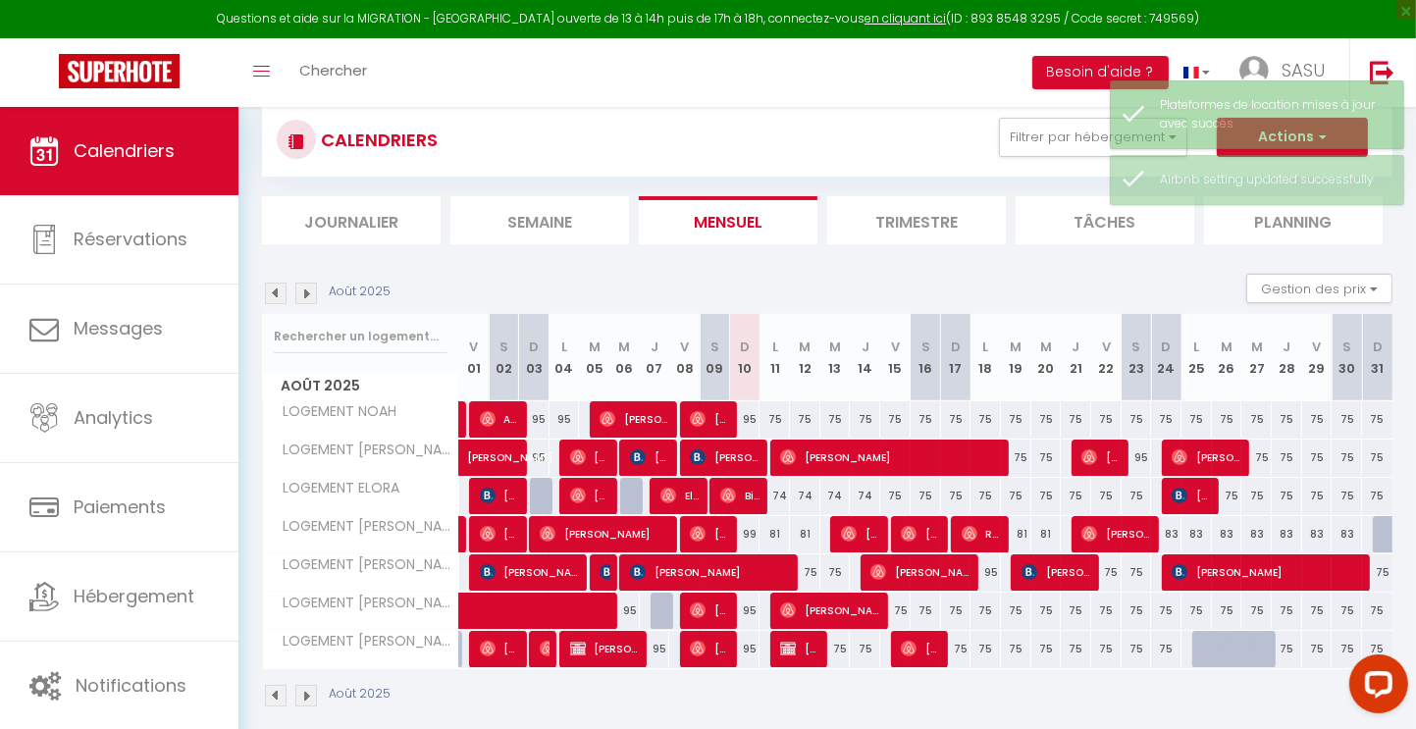
scroll to position [147, 0]
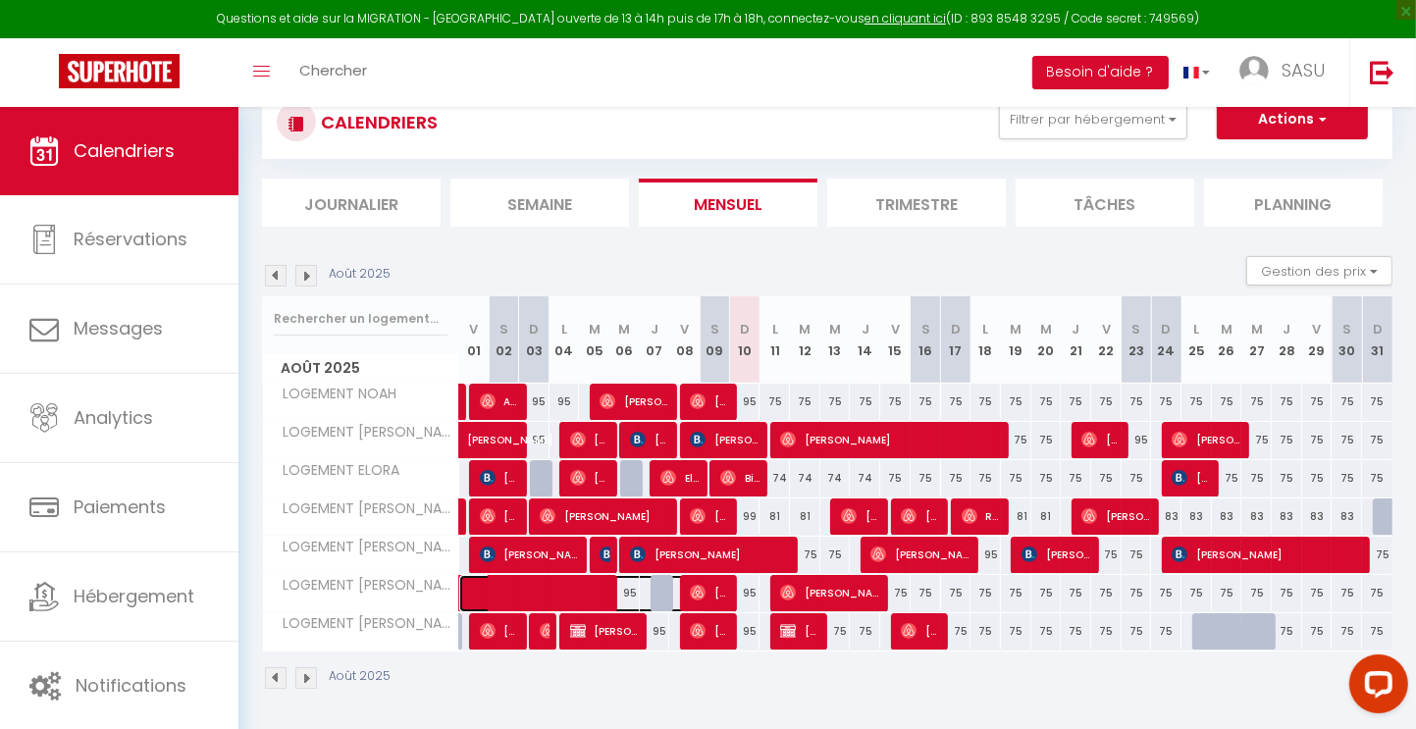
click at [632, 591] on span at bounding box center [593, 593] width 226 height 37
select select "OK"
select select "KO"
select select "0"
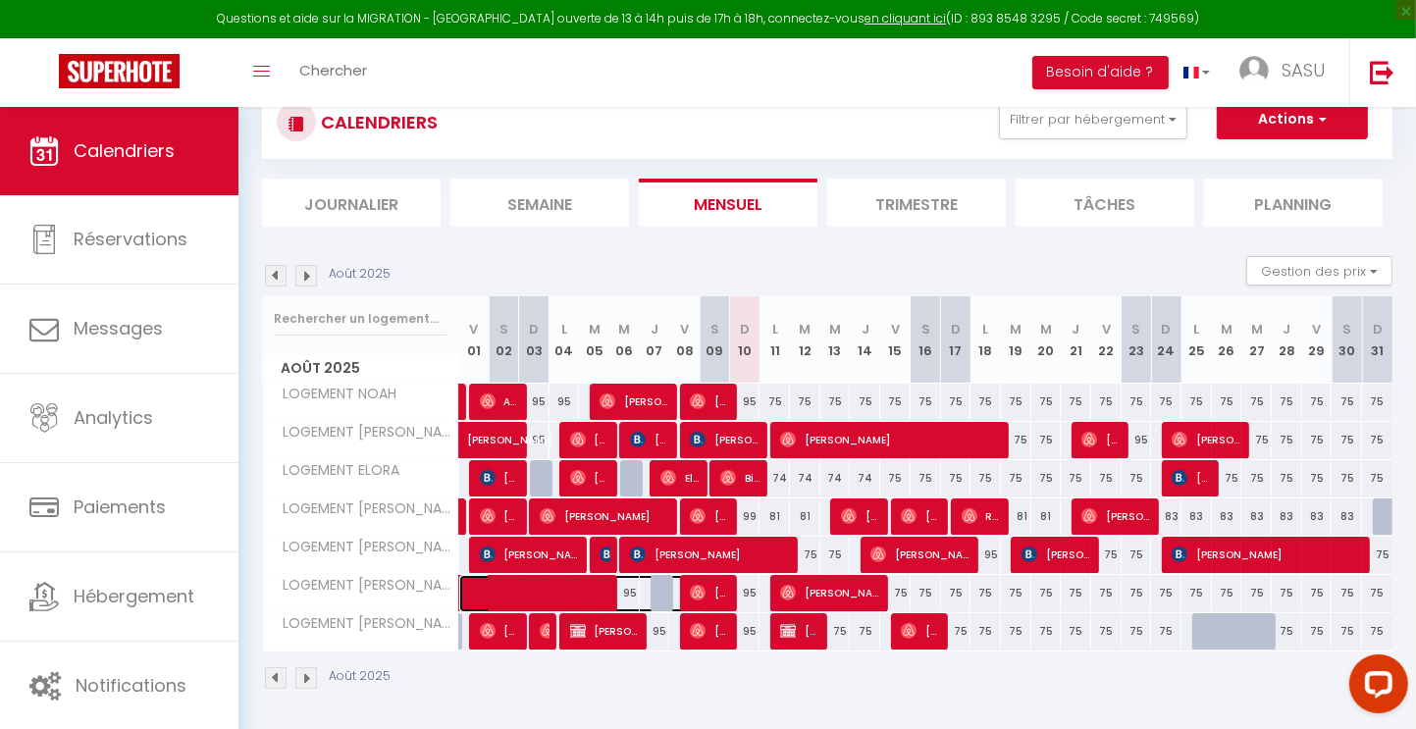
select select "1"
select select
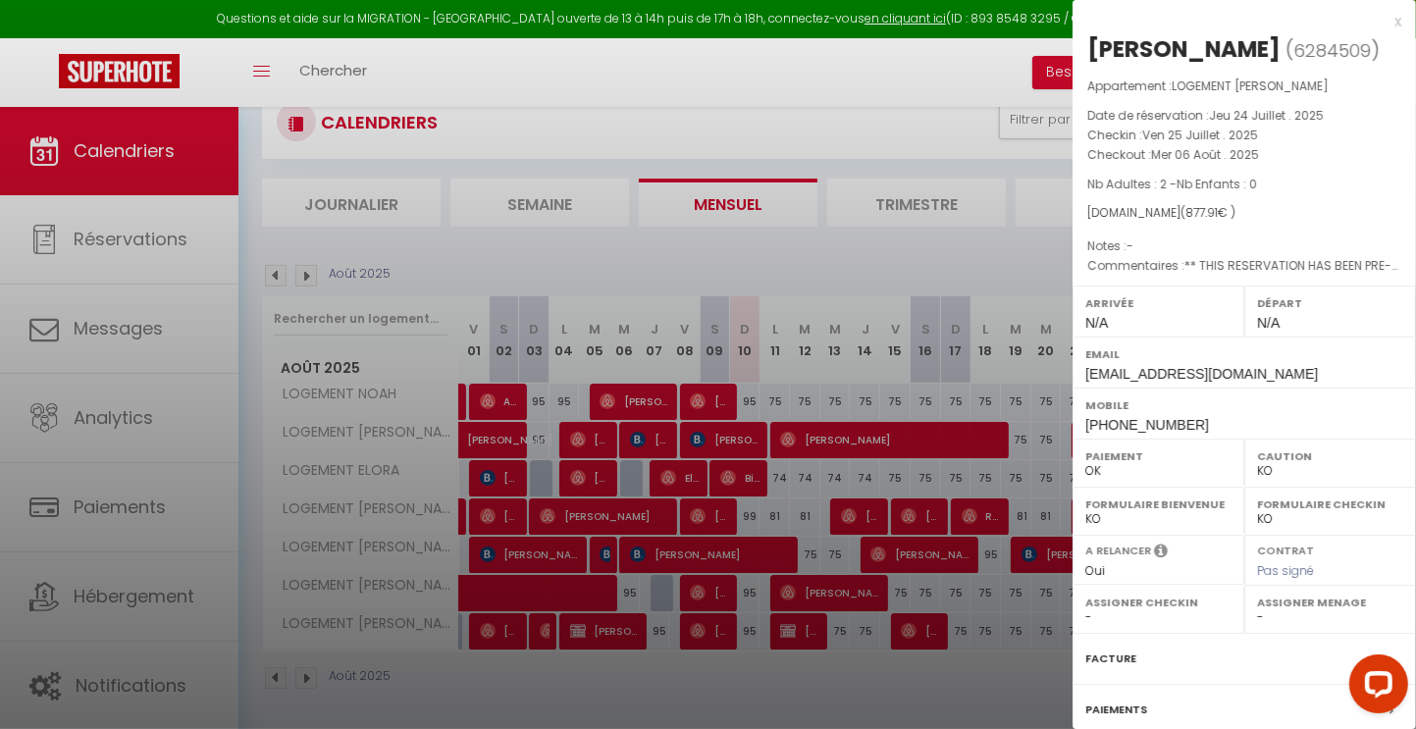
click at [1381, 22] on div "x" at bounding box center [1237, 22] width 329 height 24
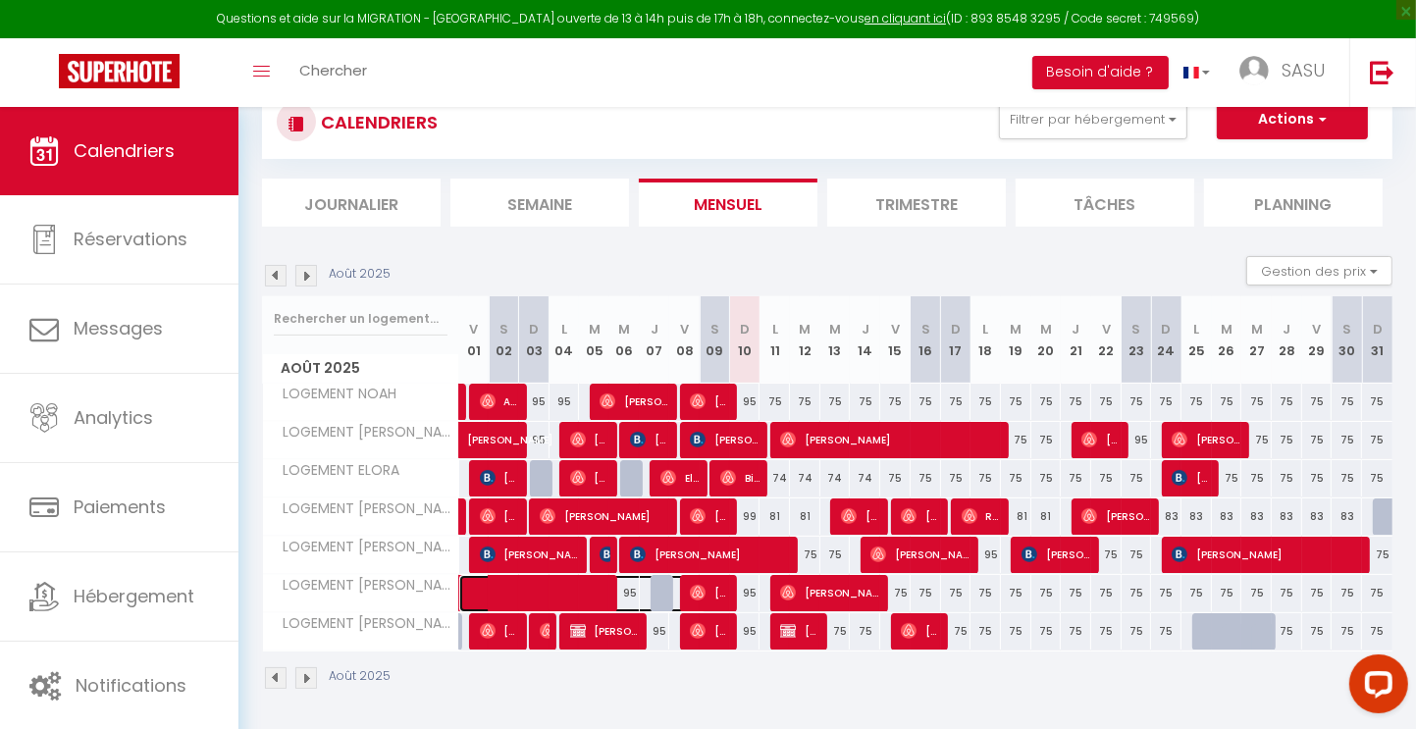
click at [663, 600] on span at bounding box center [593, 593] width 226 height 37
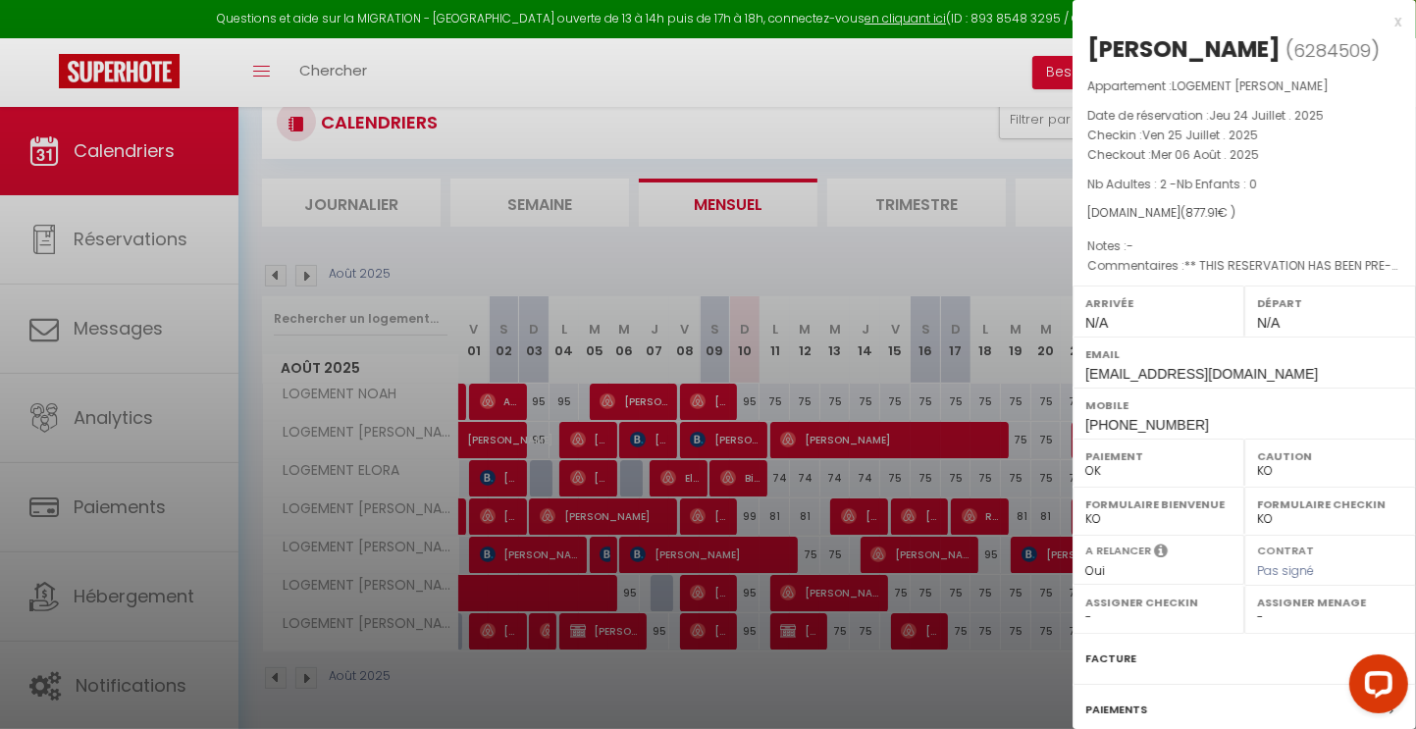
click at [1386, 24] on div "x" at bounding box center [1237, 22] width 329 height 24
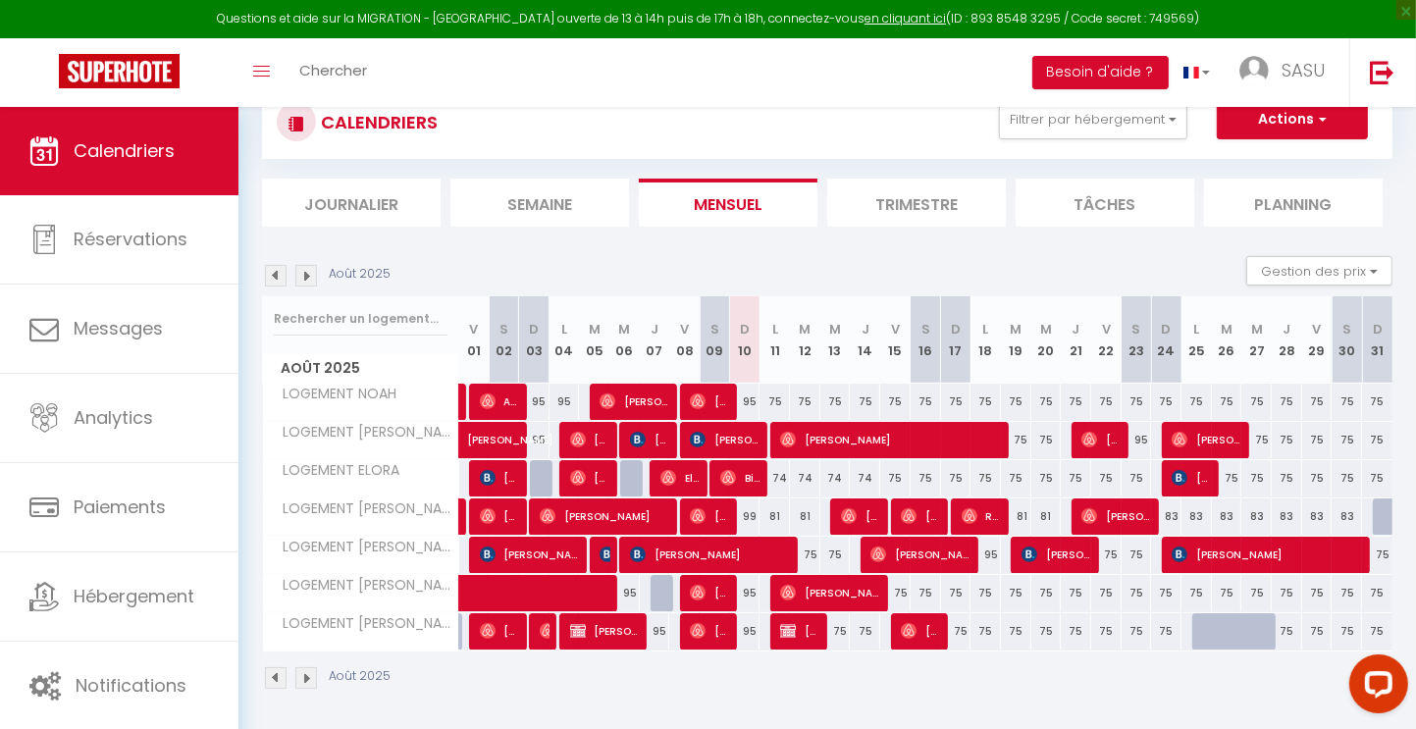
click at [747, 585] on div "95" at bounding box center [745, 593] width 30 height 36
type input "95"
type input "Dim 10 Août 2025"
type input "Lun 11 Août 2025"
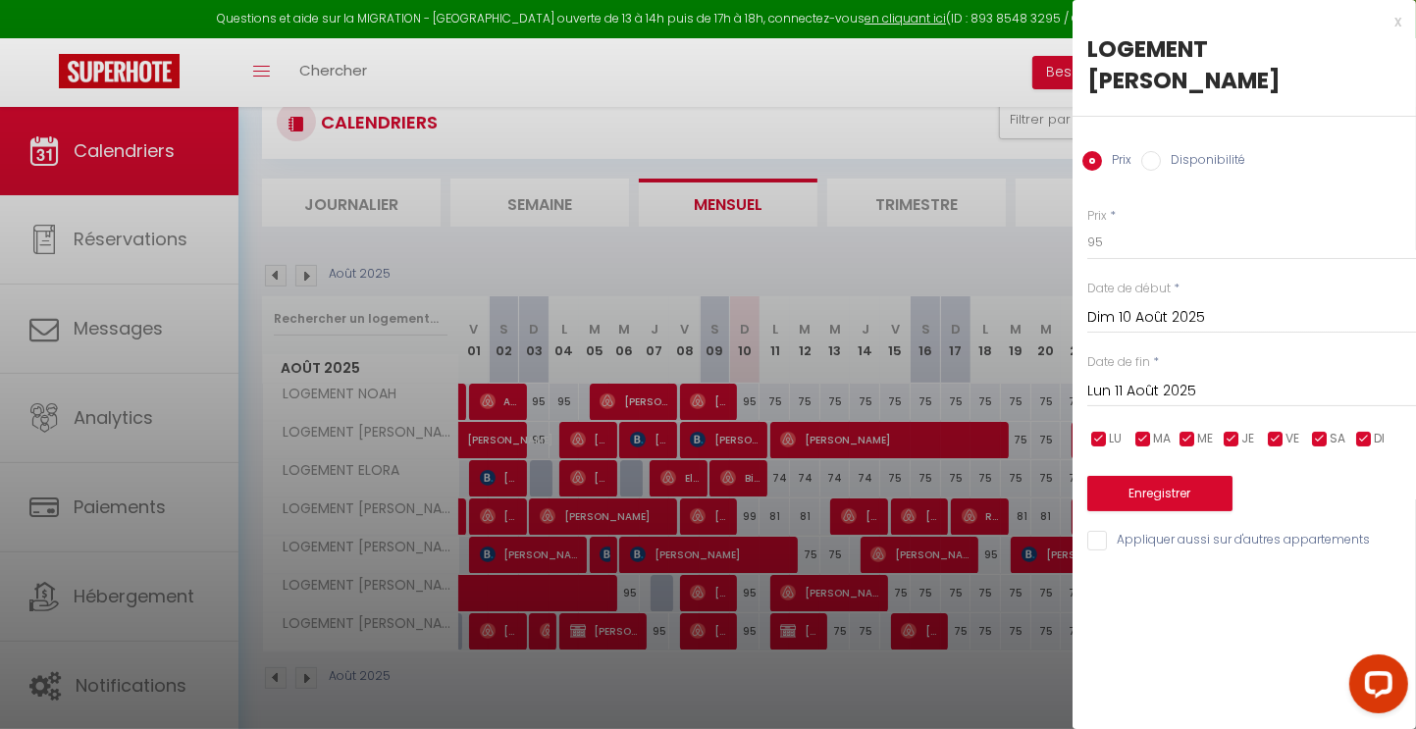
click at [1147, 151] on input "Disponibilité" at bounding box center [1151, 161] width 20 height 20
radio input "true"
radio input "false"
click at [1177, 478] on button "Enregistrer" at bounding box center [1159, 495] width 145 height 35
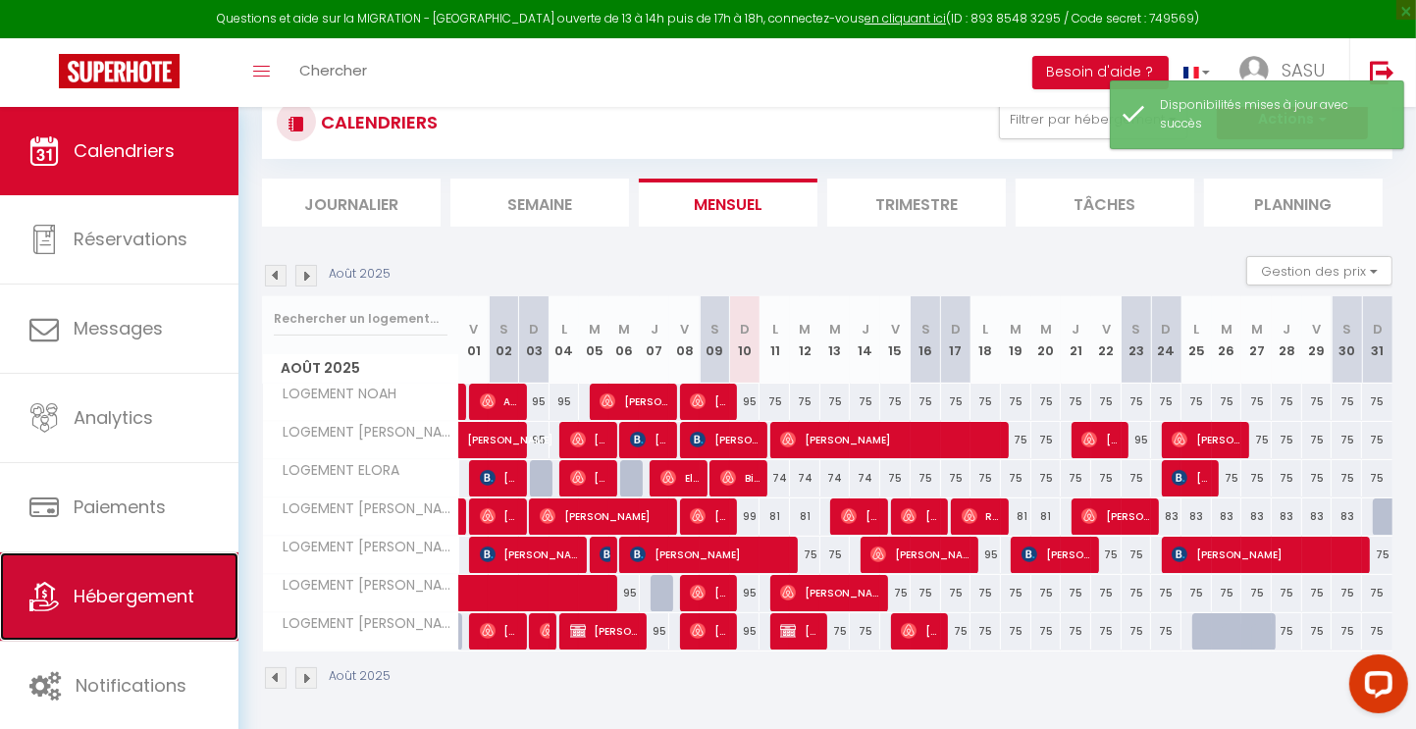
click at [165, 600] on span "Hébergement" at bounding box center [134, 596] width 121 height 25
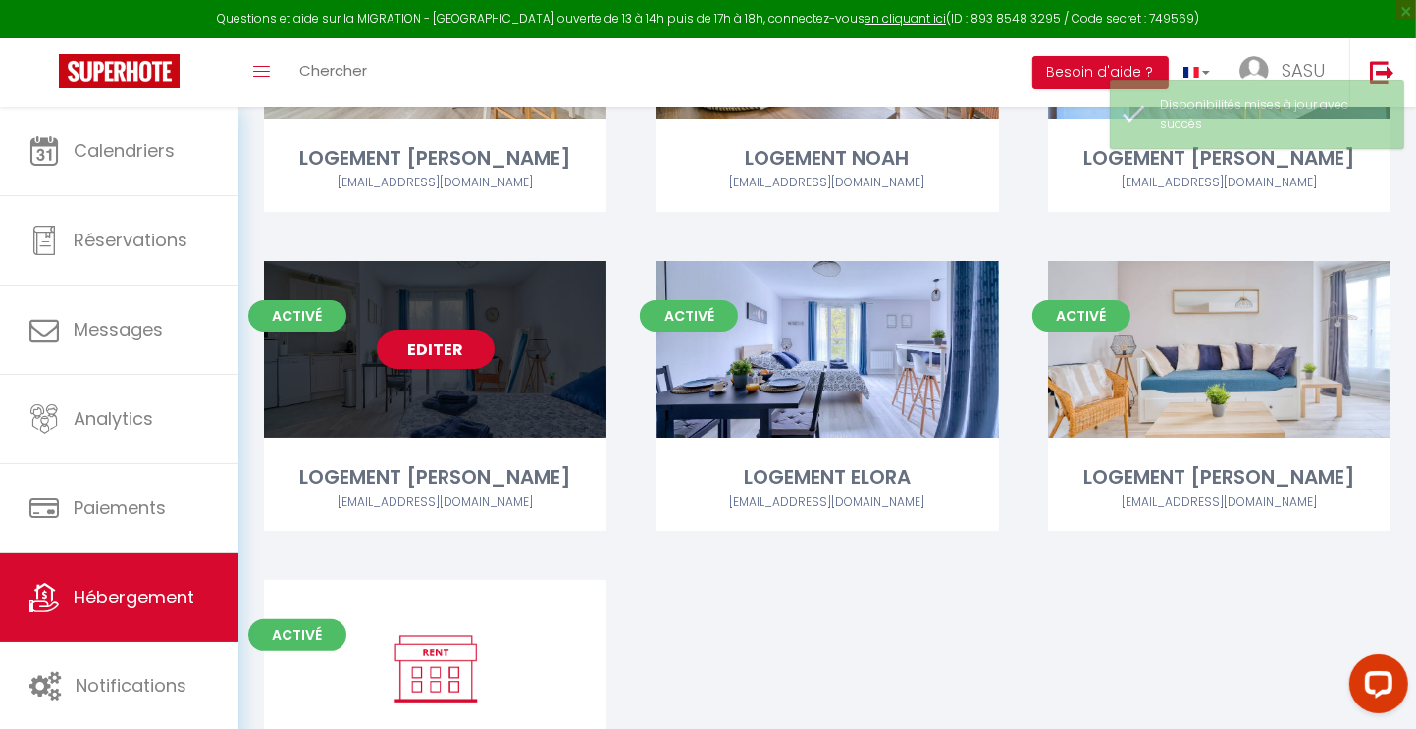
scroll to position [491, 0]
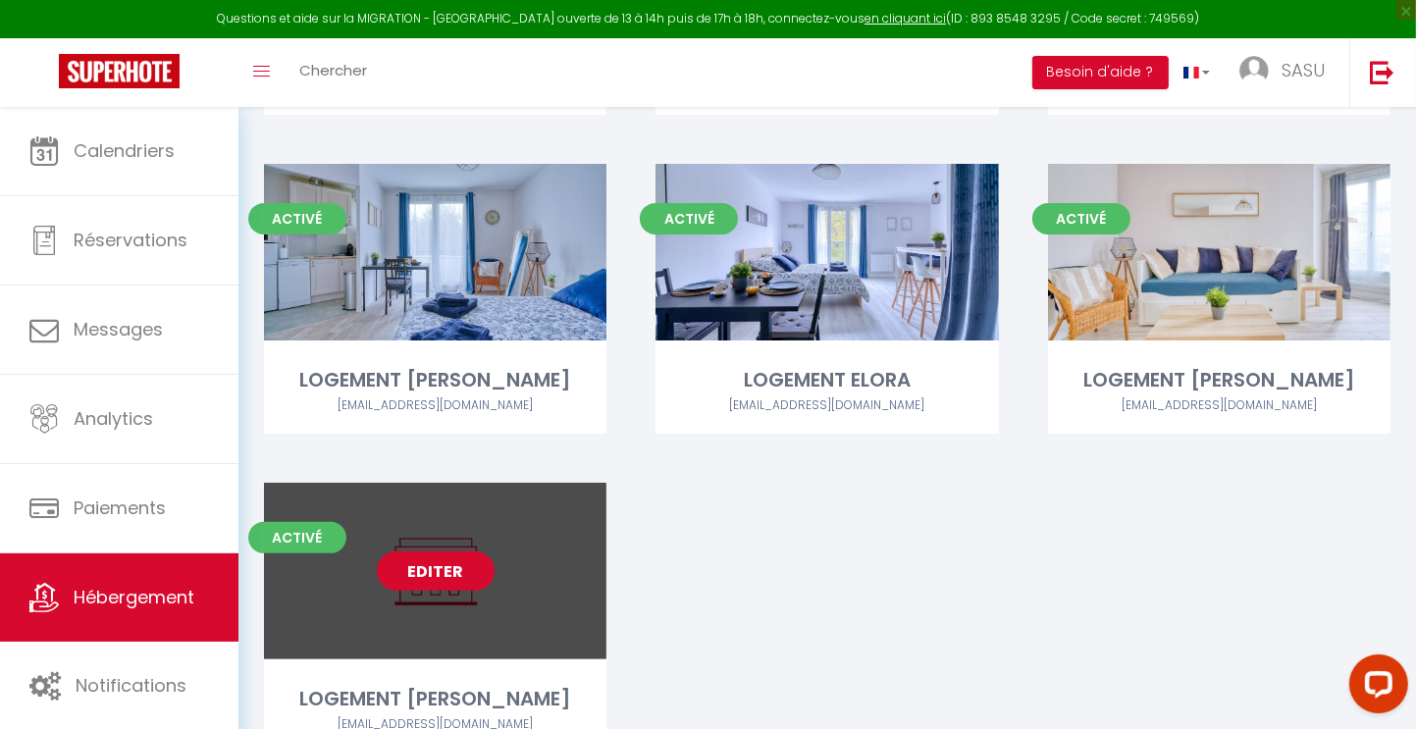
click at [459, 569] on link "Editer" at bounding box center [436, 570] width 118 height 39
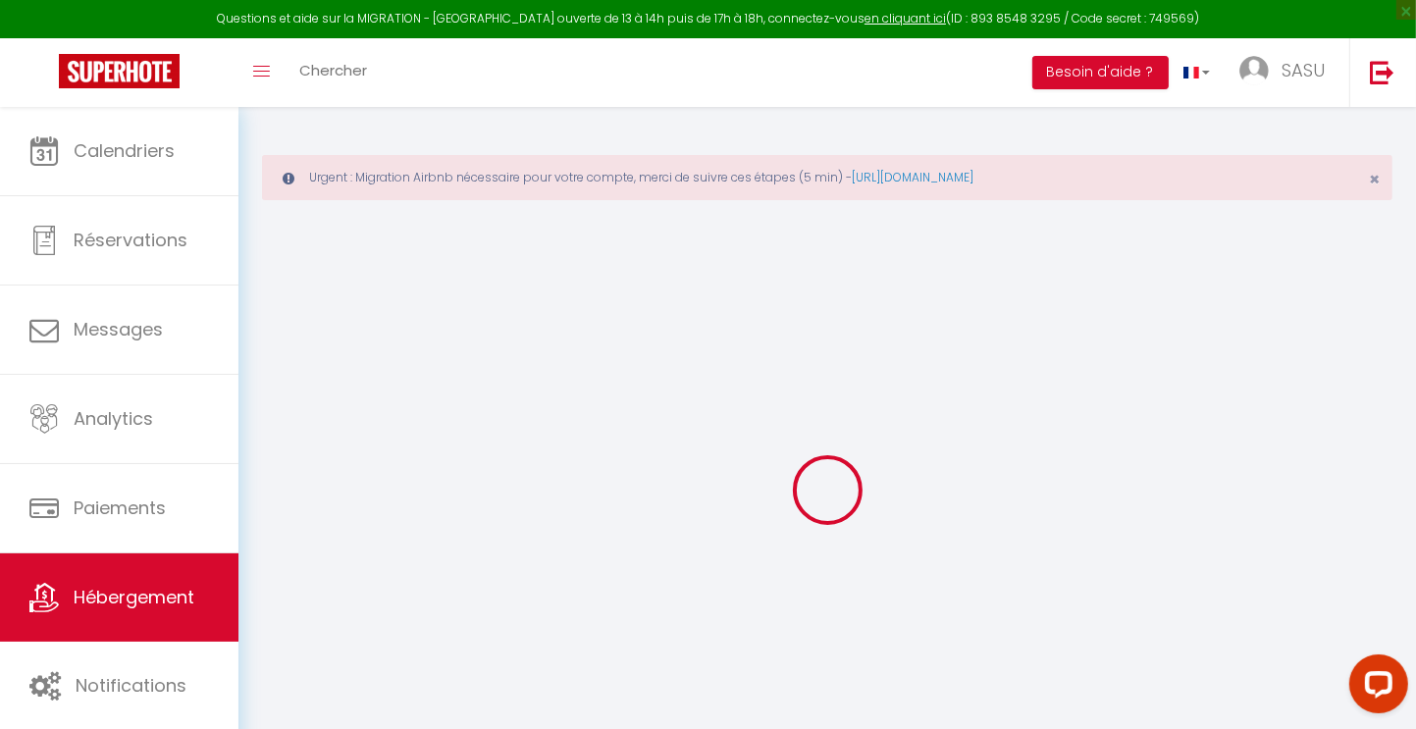
checkbox input "true"
checkbox input "false"
select select "2075-955527433206732427"
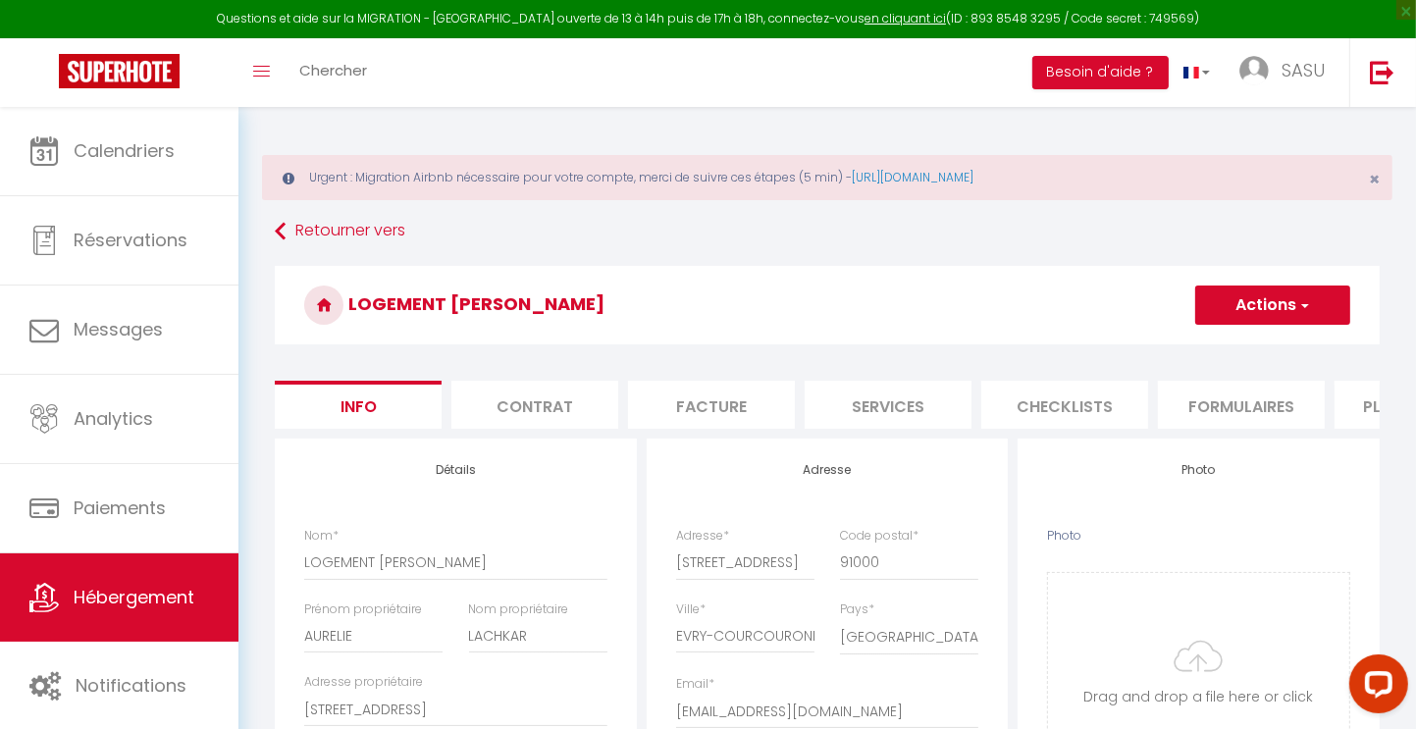
click at [1369, 410] on li "Plateformes" at bounding box center [1418, 405] width 167 height 48
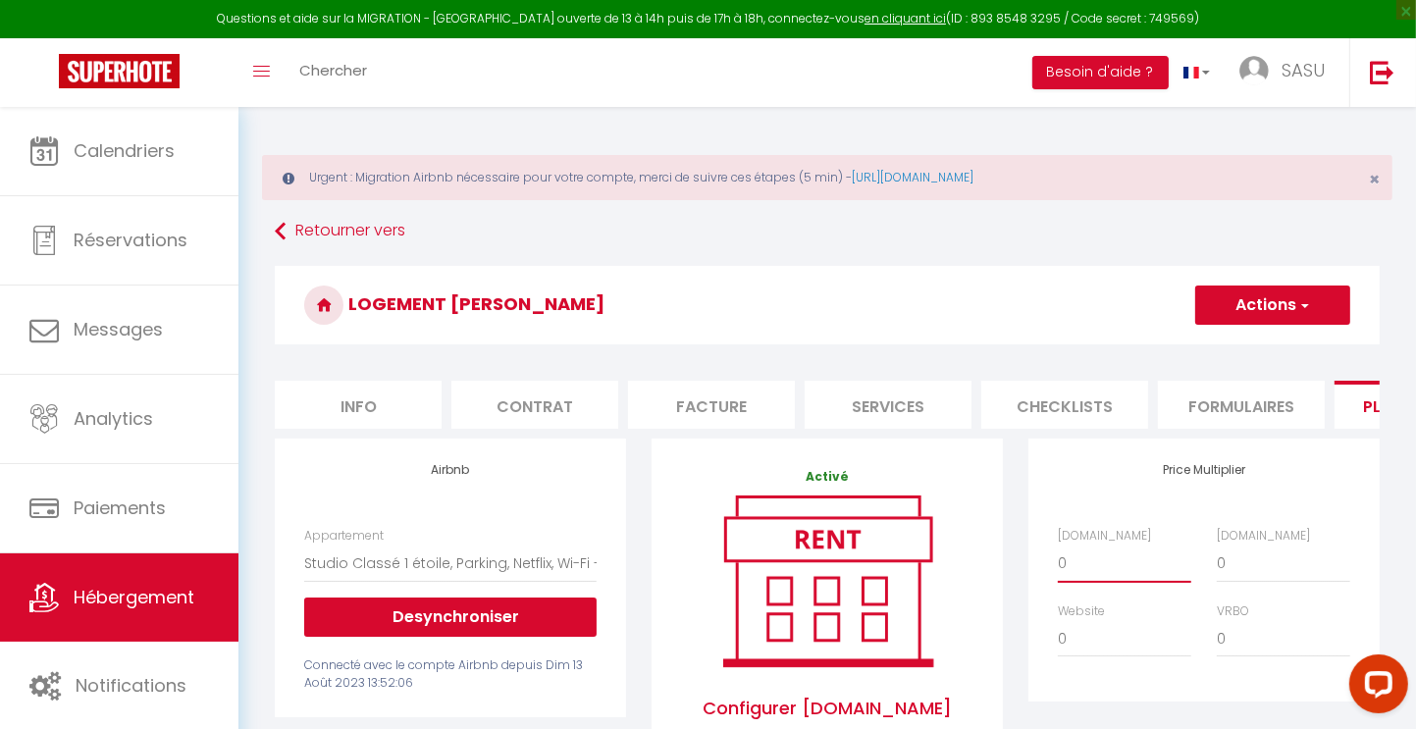
click at [1107, 576] on select "0 + 1 % + 2 % + 3 % + 4 % + 5 % + 6 % + 7 % + 8 % + 9 %" at bounding box center [1124, 563] width 133 height 37
click at [1058, 559] on select "0 + 1 % + 2 % + 3 % + 4 % + 5 % + 6 % + 7 % + 8 % + 9 %" at bounding box center [1124, 563] width 133 height 37
click at [1209, 305] on button "Actions" at bounding box center [1272, 305] width 155 height 39
click at [1215, 340] on link "Enregistrer" at bounding box center [1271, 349] width 155 height 26
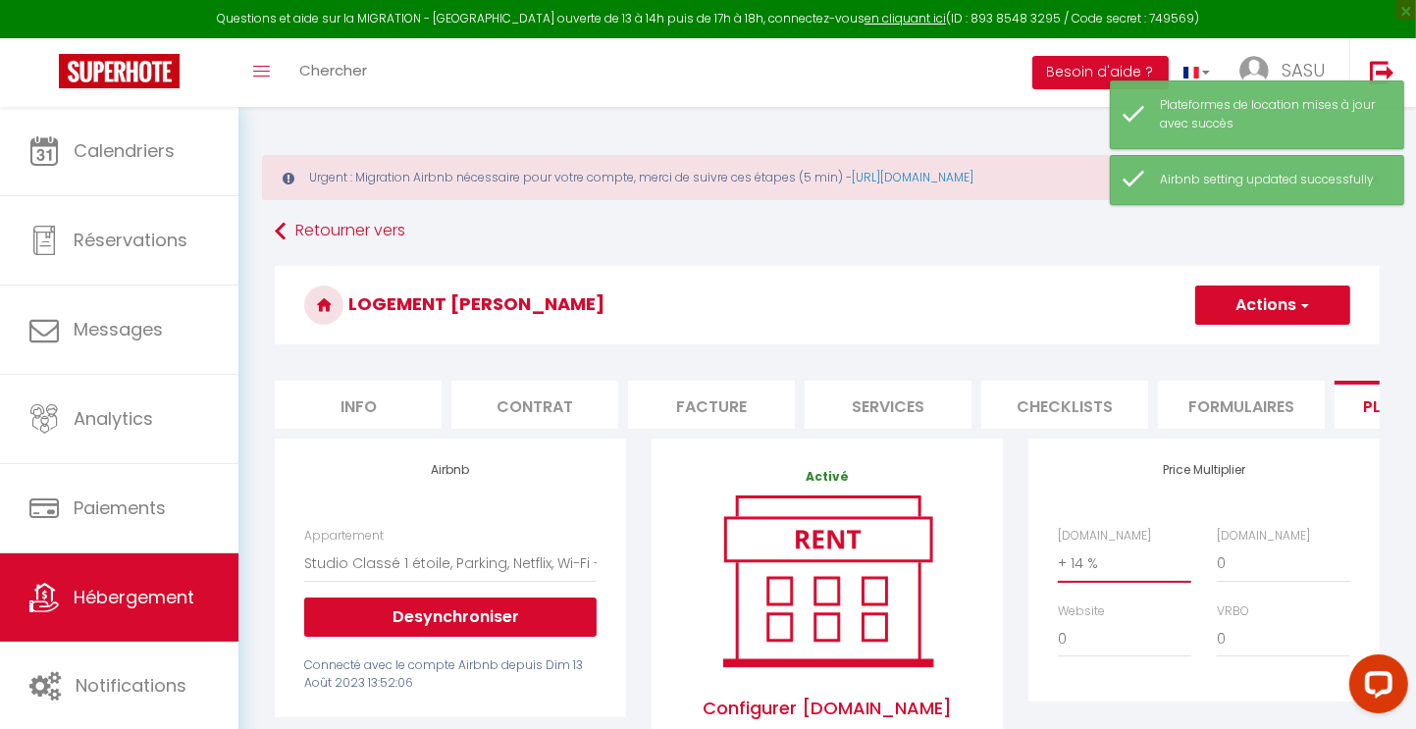
click at [1091, 572] on select "0 + 1 % + 2 % + 3 % + 4 % + 5 % + 6 % + 7 % + 8 % + 9 %" at bounding box center [1124, 563] width 133 height 37
select select "0"
click at [1058, 559] on select "0 + 1 % + 2 % + 3 % + 4 % + 5 % + 6 % + 7 % + 8 % + 9 %" at bounding box center [1124, 563] width 133 height 37
click at [1244, 294] on button "Actions" at bounding box center [1272, 305] width 155 height 39
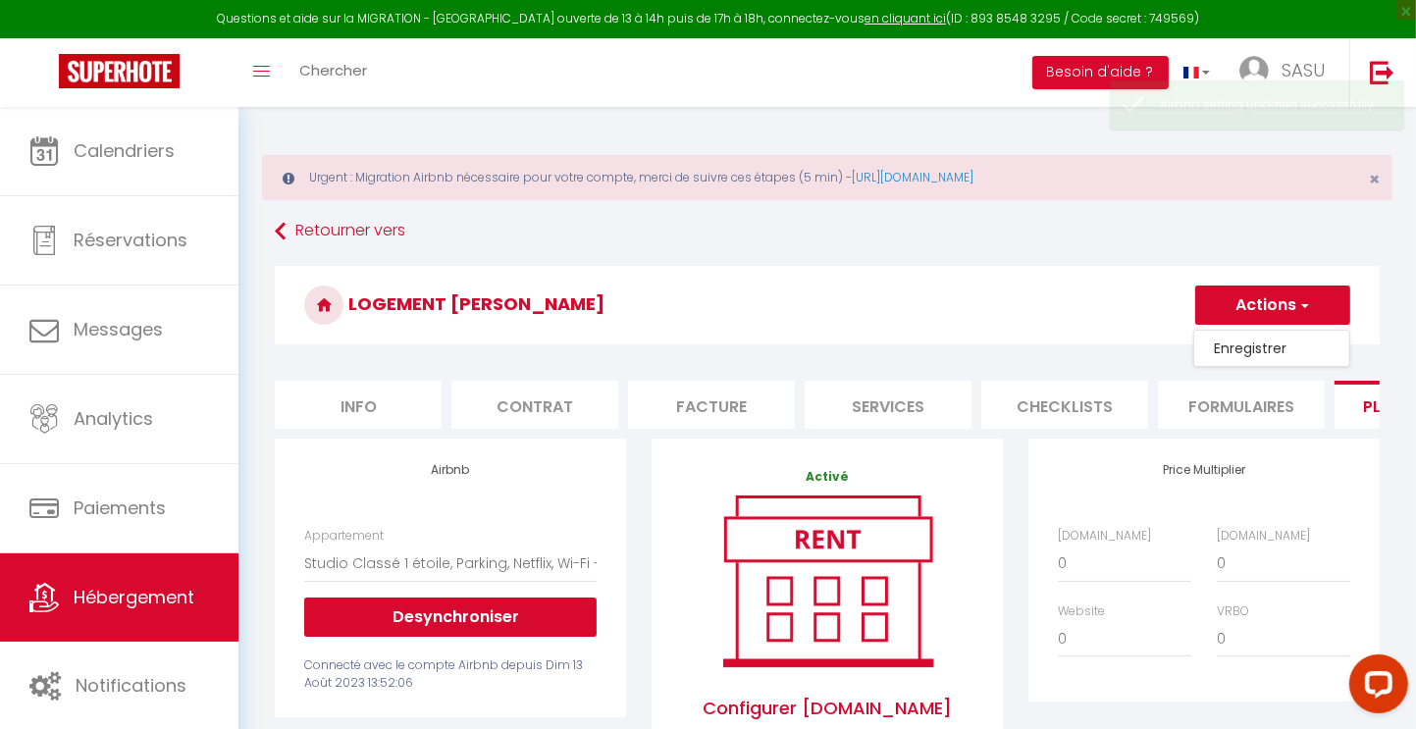
click at [1225, 348] on link "Enregistrer" at bounding box center [1271, 349] width 155 height 26
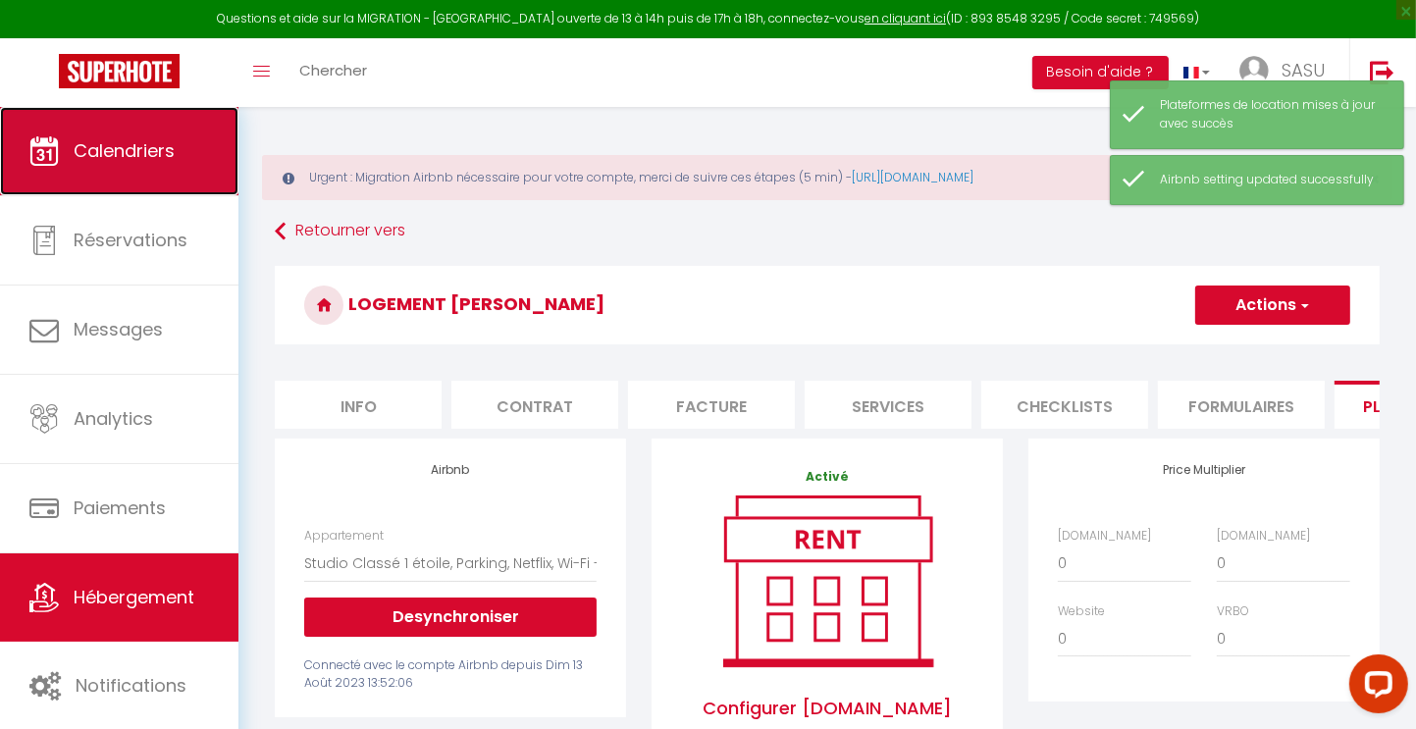
click at [128, 159] on span "Calendriers" at bounding box center [124, 150] width 101 height 25
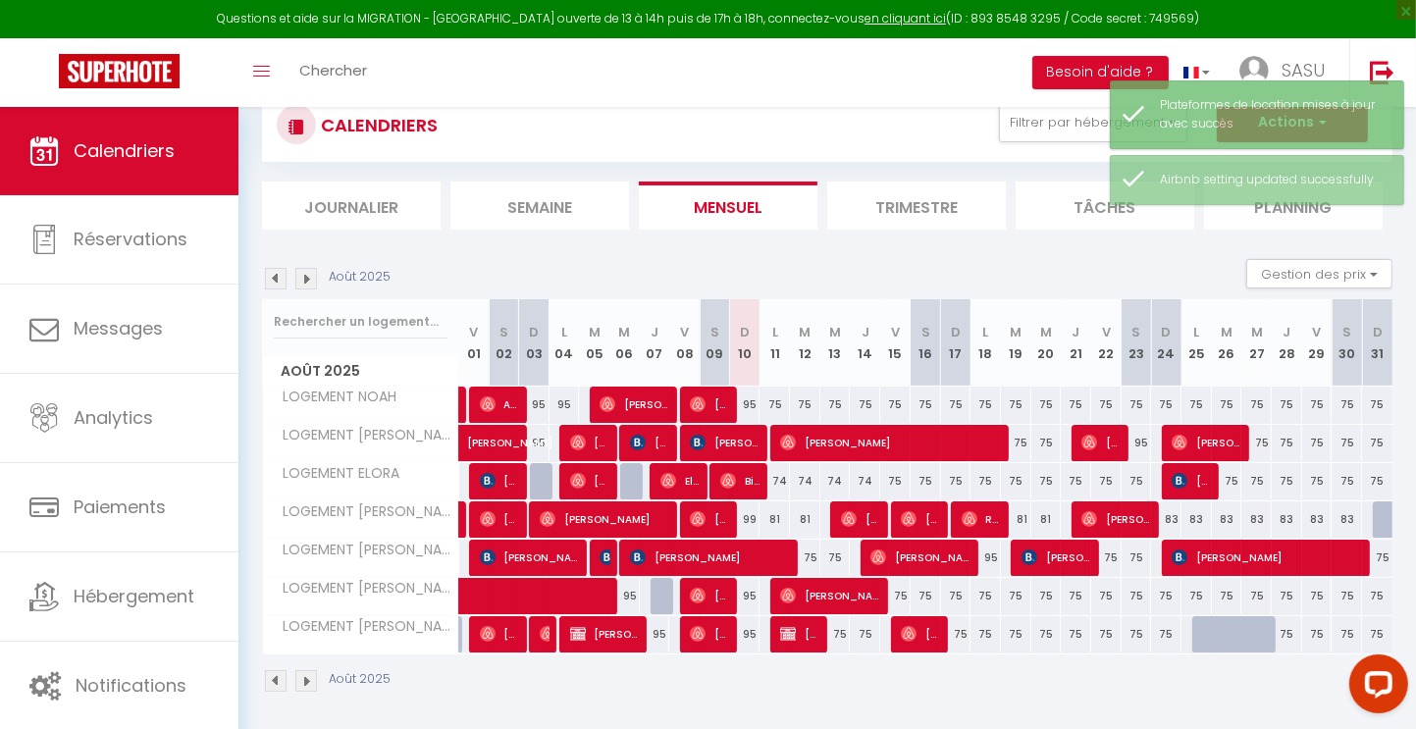
scroll to position [147, 0]
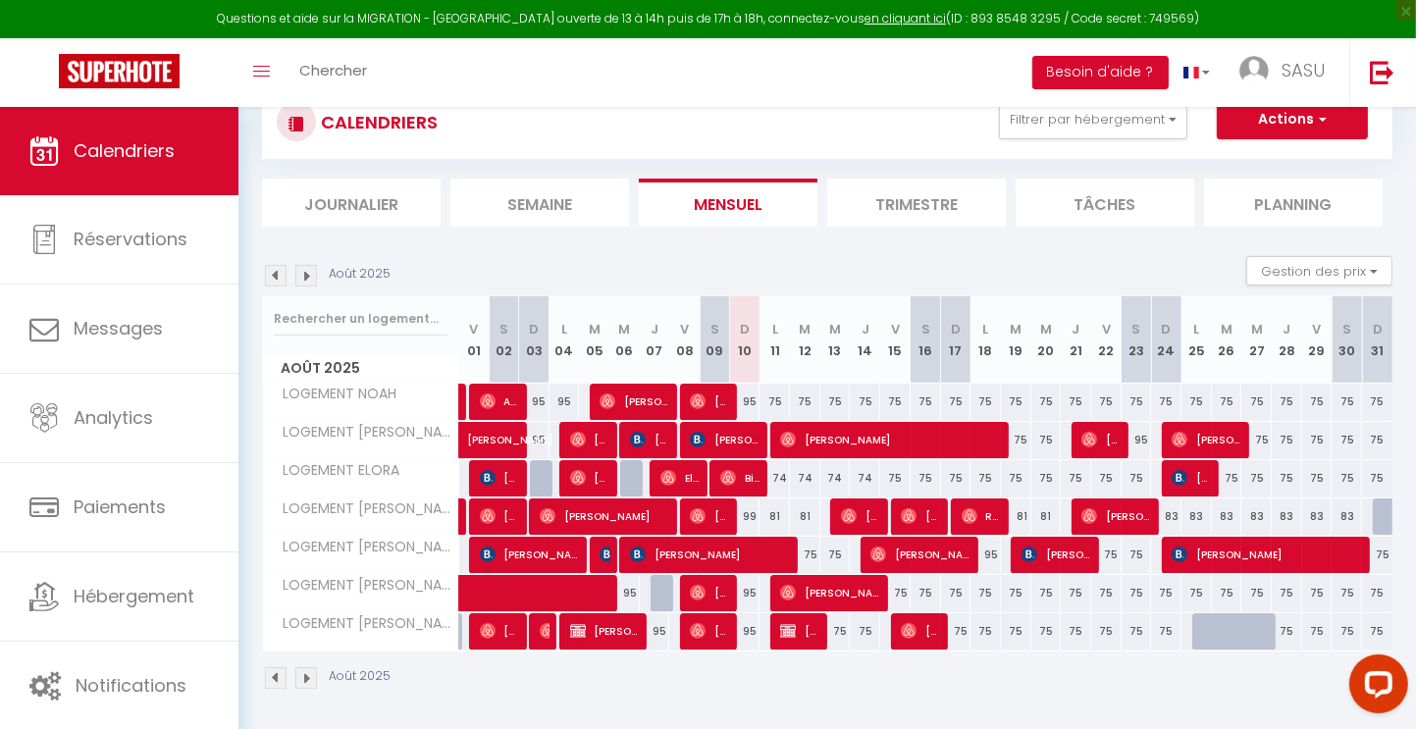
click at [749, 631] on div "95" at bounding box center [745, 631] width 30 height 36
type input "95"
type input "Dim 10 Août 2025"
type input "Lun 11 Août 2025"
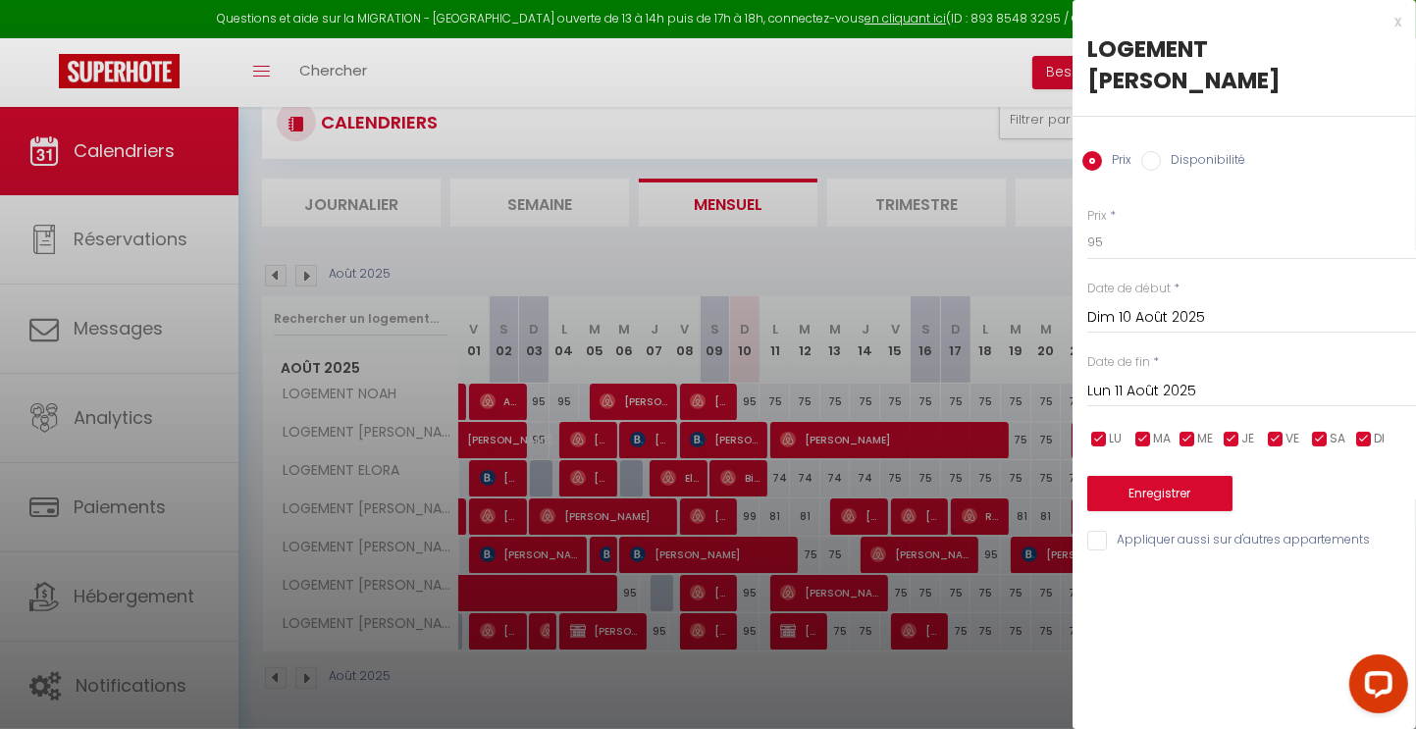
click at [1148, 151] on input "Disponibilité" at bounding box center [1151, 161] width 20 height 20
radio input "true"
radio input "false"
click at [1145, 478] on button "Enregistrer" at bounding box center [1159, 495] width 145 height 35
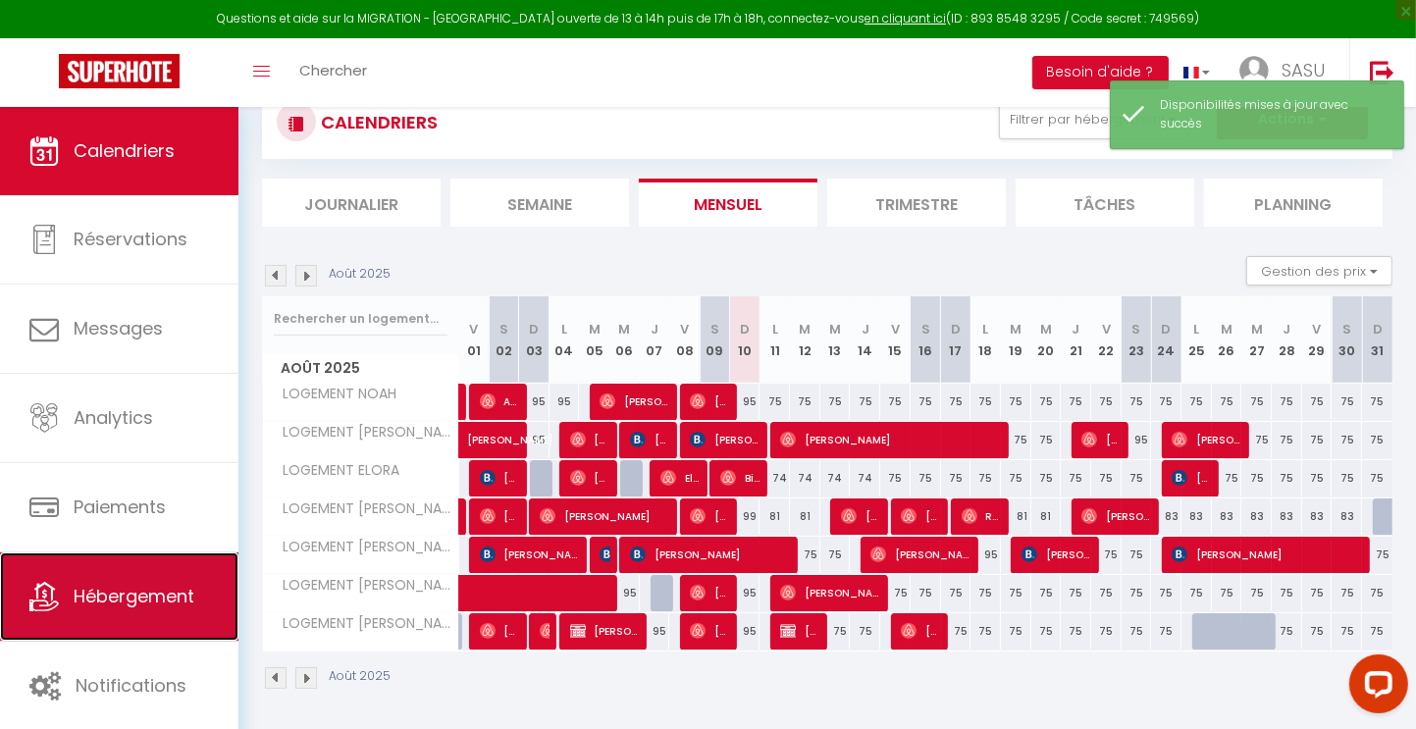
click at [173, 605] on span "Hébergement" at bounding box center [134, 596] width 121 height 25
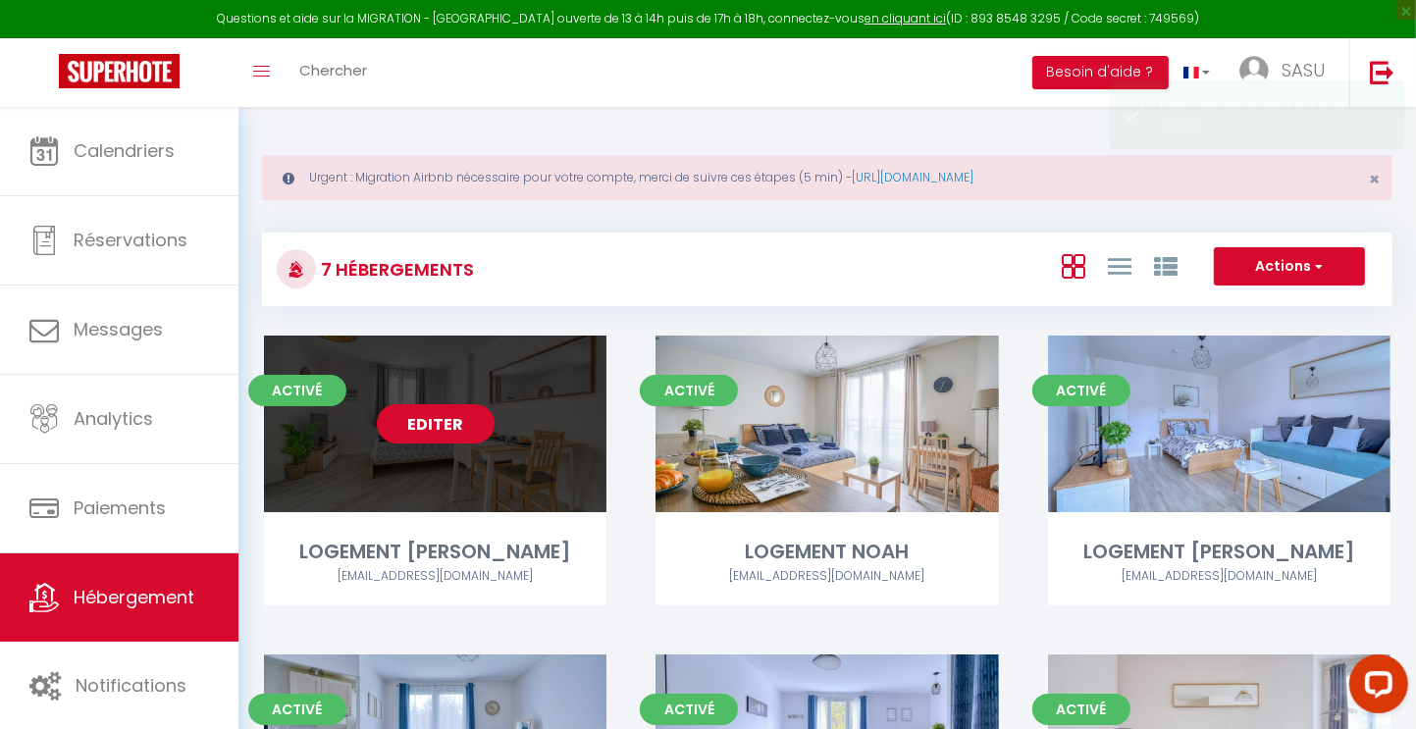
click at [441, 422] on link "Editer" at bounding box center [436, 423] width 118 height 39
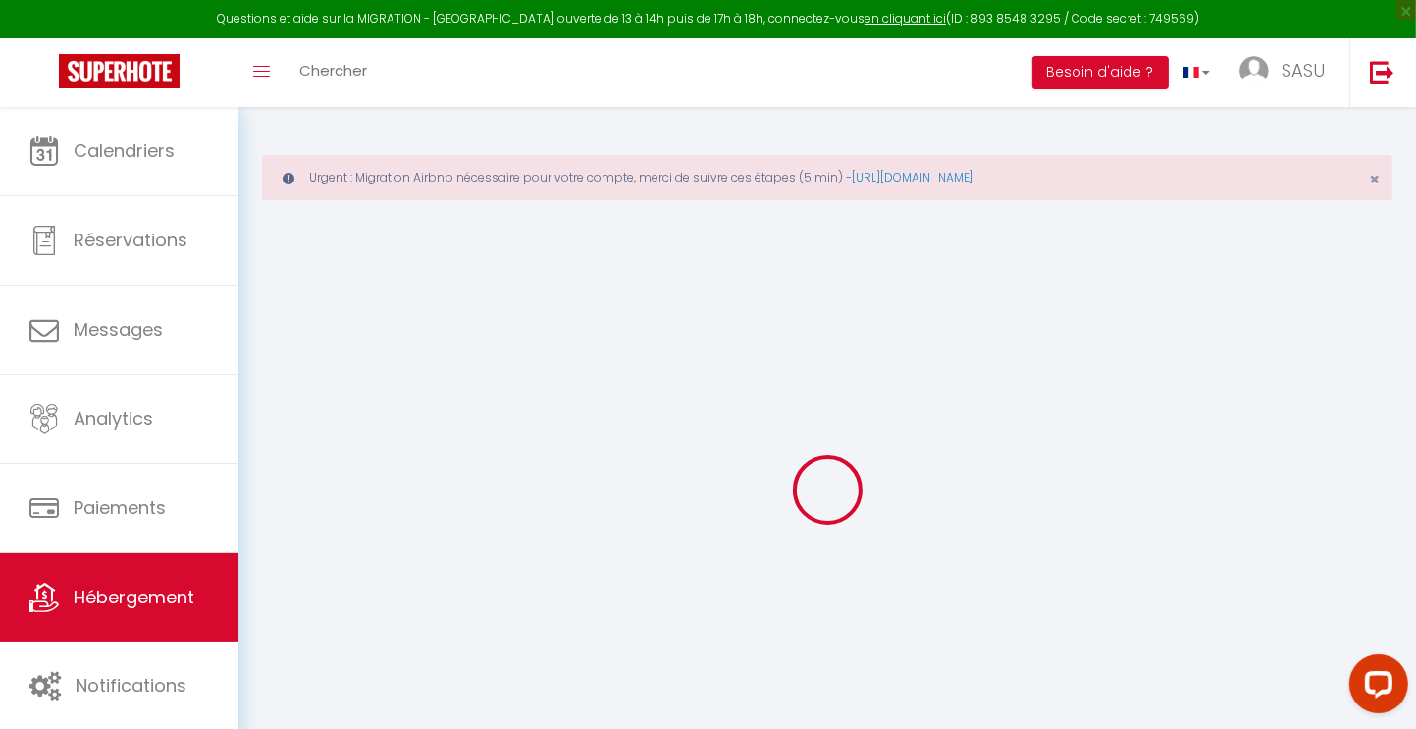
select select
checkbox input "false"
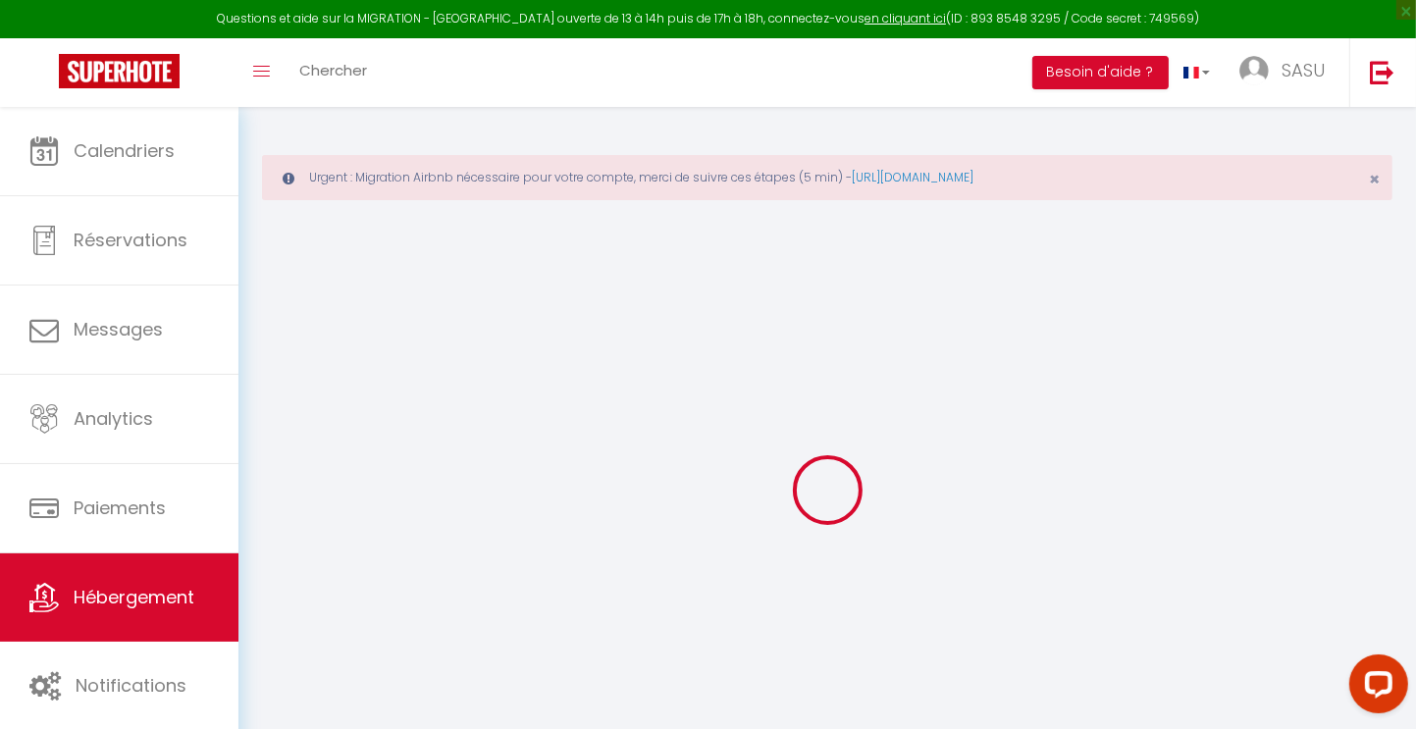
select select "2075-1320871319441047230"
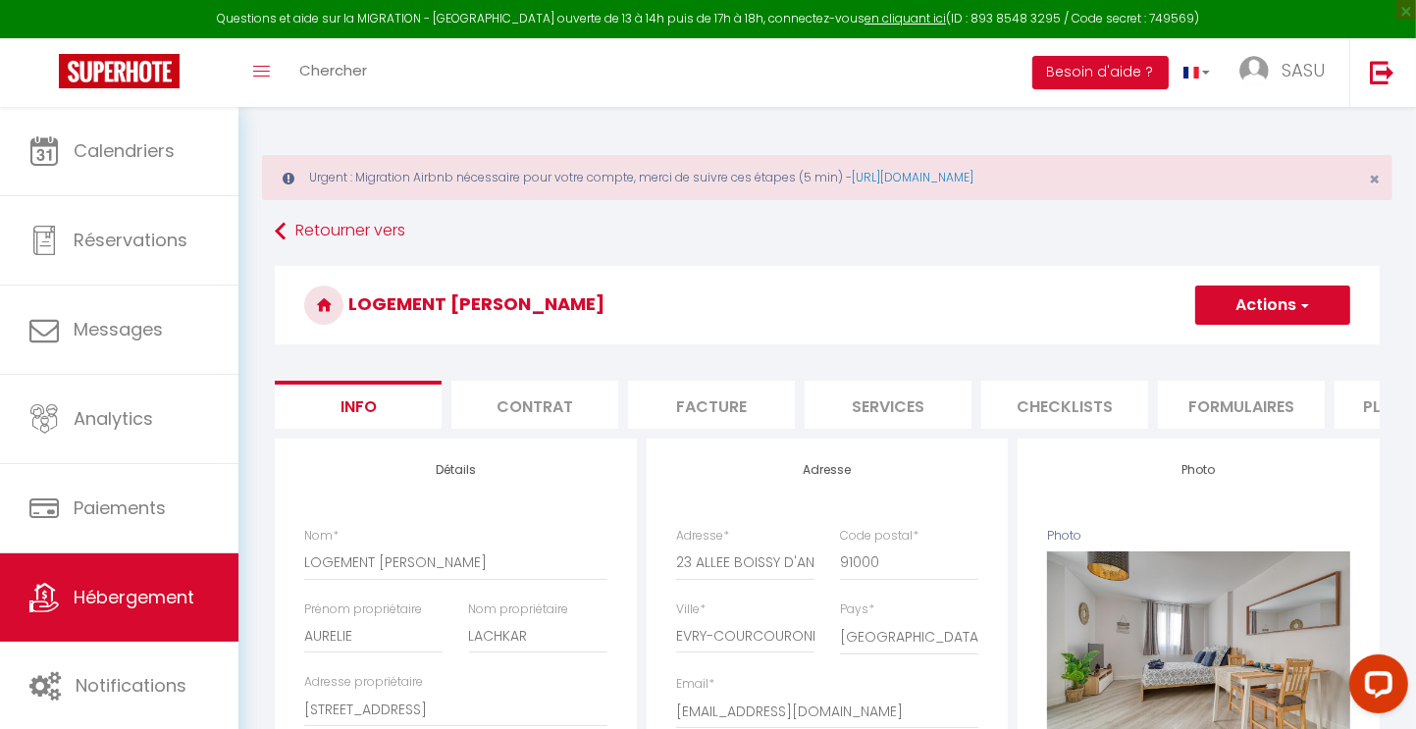
click at [1362, 407] on li "Plateformes" at bounding box center [1418, 405] width 167 height 48
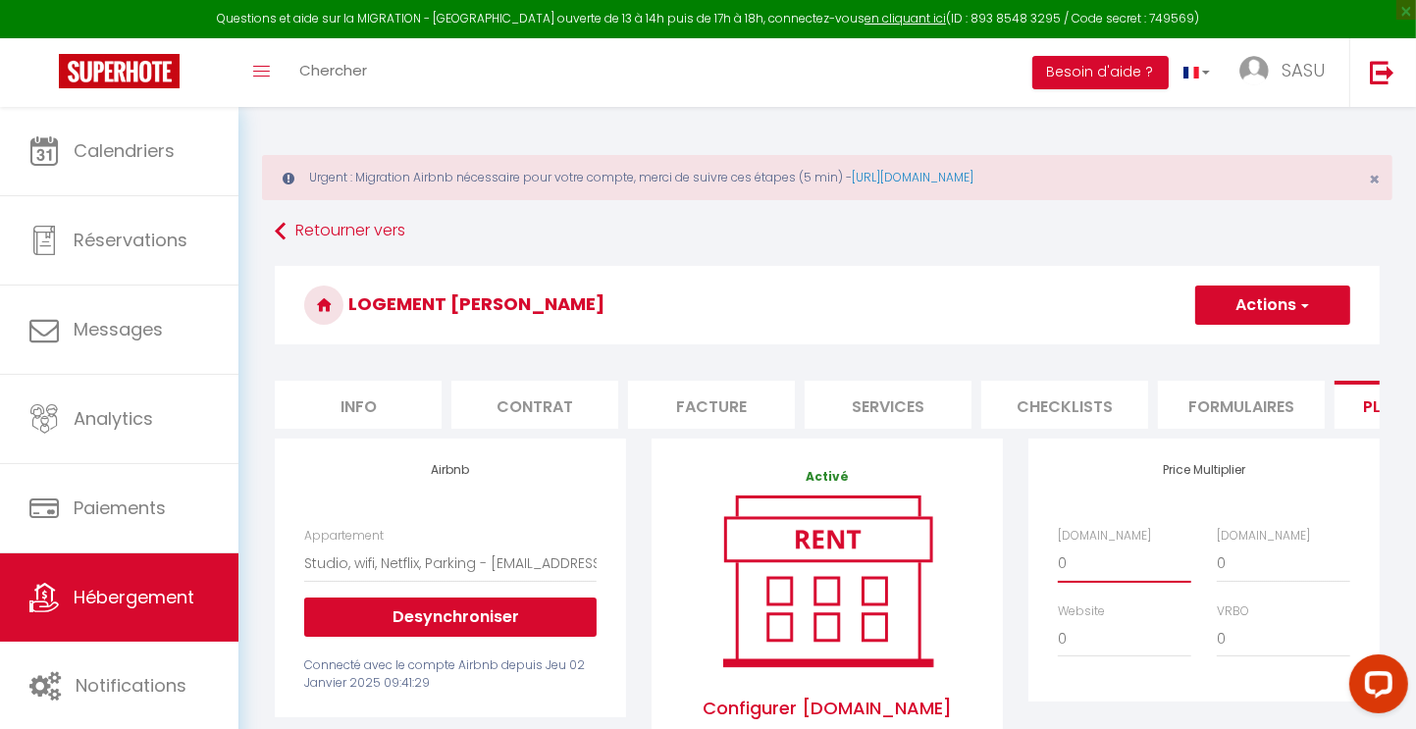
click at [1083, 571] on select "0 + 1 % + 2 % + 3 % + 4 % + 5 % + 6 % + 7 % + 8 % + 9 %" at bounding box center [1124, 563] width 133 height 37
click at [1058, 559] on select "0 + 1 % + 2 % + 3 % + 4 % + 5 % + 6 % + 7 % + 8 % + 9 %" at bounding box center [1124, 563] width 133 height 37
click at [1244, 299] on button "Actions" at bounding box center [1272, 305] width 155 height 39
click at [1240, 346] on link "Enregistrer" at bounding box center [1271, 349] width 155 height 26
click at [1094, 577] on select "0 + 1 % + 2 % + 3 % + 4 % + 5 % + 6 % + 7 % + 8 % + 9 %" at bounding box center [1124, 563] width 133 height 37
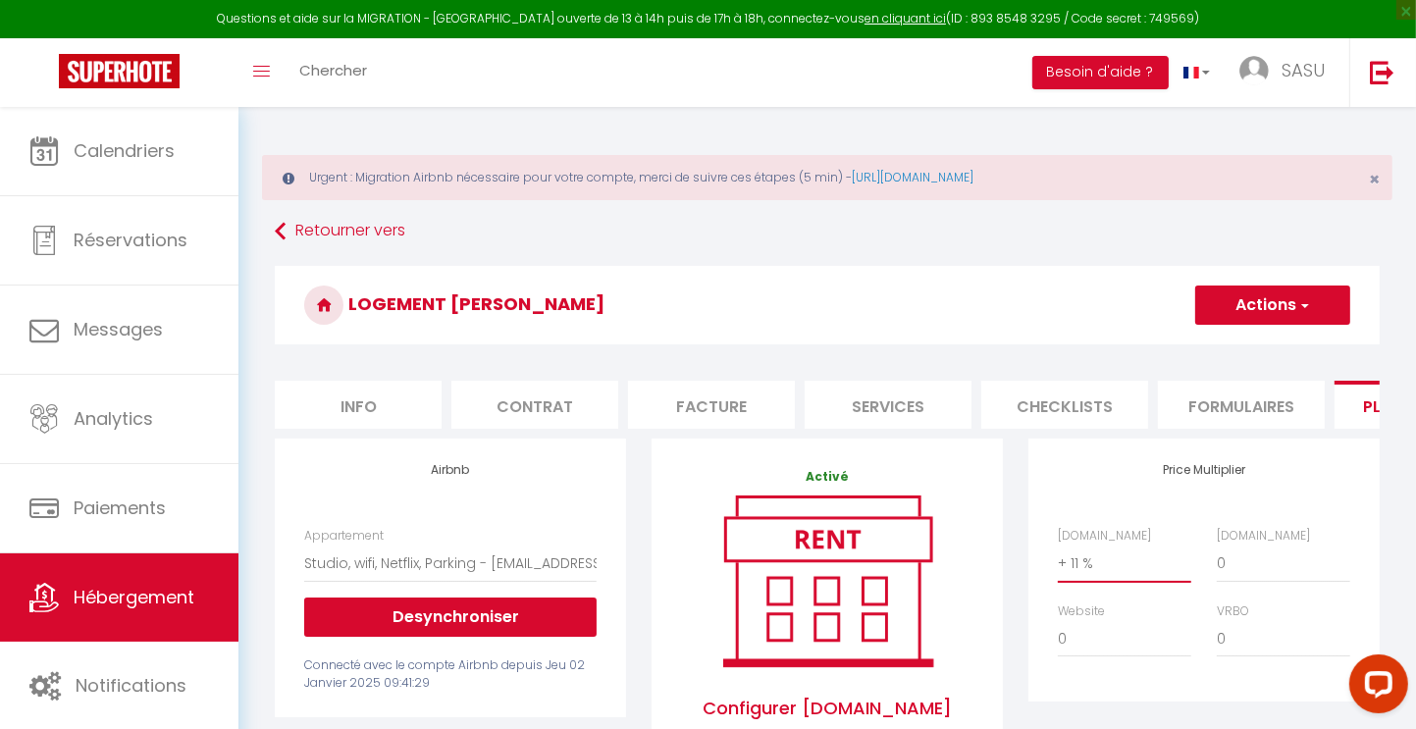
select select "0"
click at [1058, 559] on select "0 + 1 % + 2 % + 3 % + 4 % + 5 % + 6 % + 7 % + 8 % + 9 %" at bounding box center [1124, 563] width 133 height 37
click at [1293, 297] on button "Actions" at bounding box center [1272, 305] width 155 height 39
click at [1244, 353] on link "Enregistrer" at bounding box center [1271, 349] width 155 height 26
